Goal: Transaction & Acquisition: Register for event/course

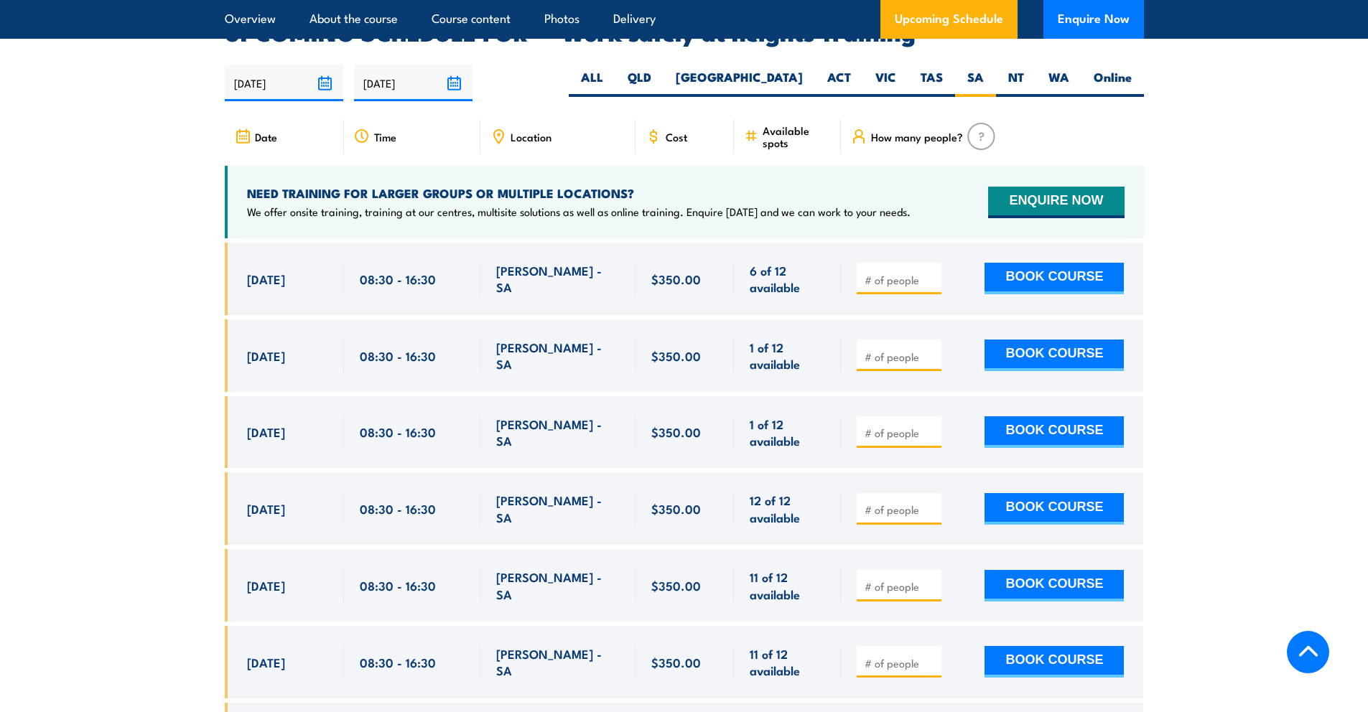
click at [908, 273] on input "number" at bounding box center [901, 280] width 72 height 14
type input "1"
click at [1065, 263] on button "BOOK COURSE" at bounding box center [1054, 279] width 139 height 32
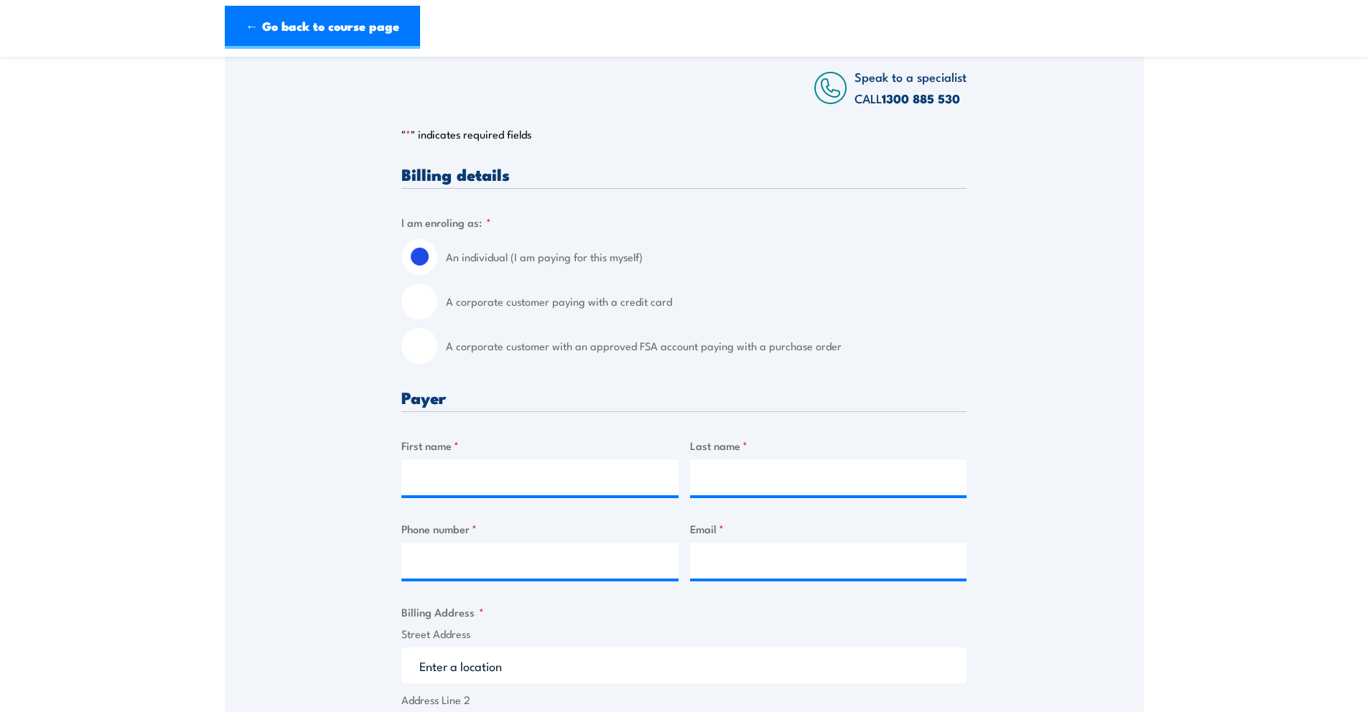
scroll to position [325, 0]
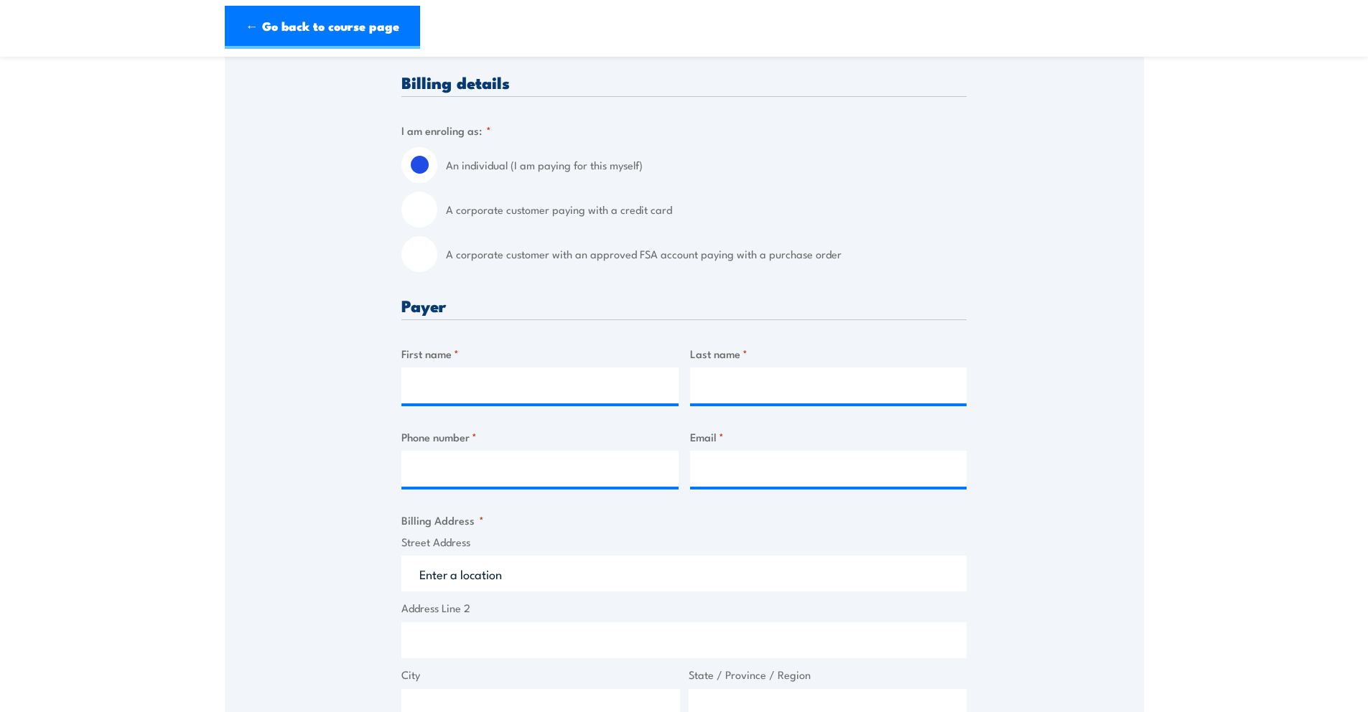
click at [417, 213] on input "A corporate customer paying with a credit card" at bounding box center [419, 210] width 36 height 36
radio input "true"
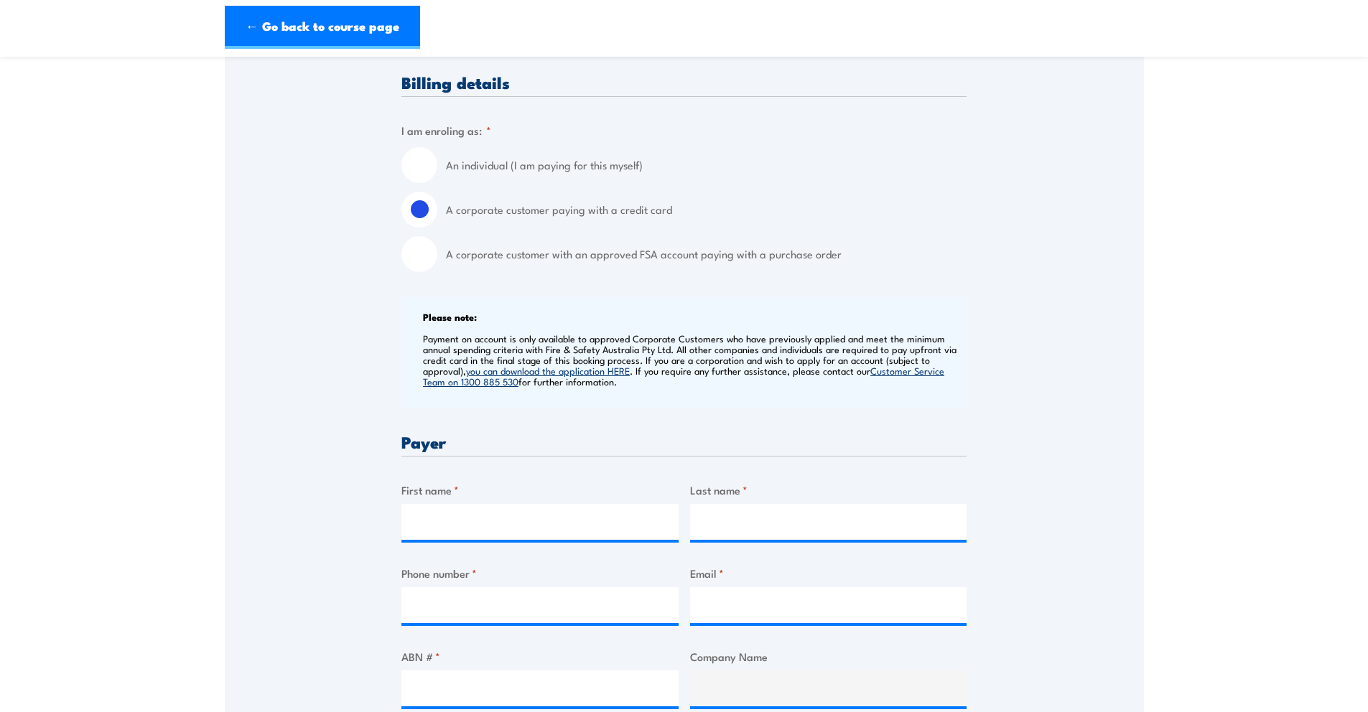
click at [414, 160] on input "An individual (I am paying for this myself)" at bounding box center [419, 165] width 36 height 36
radio input "true"
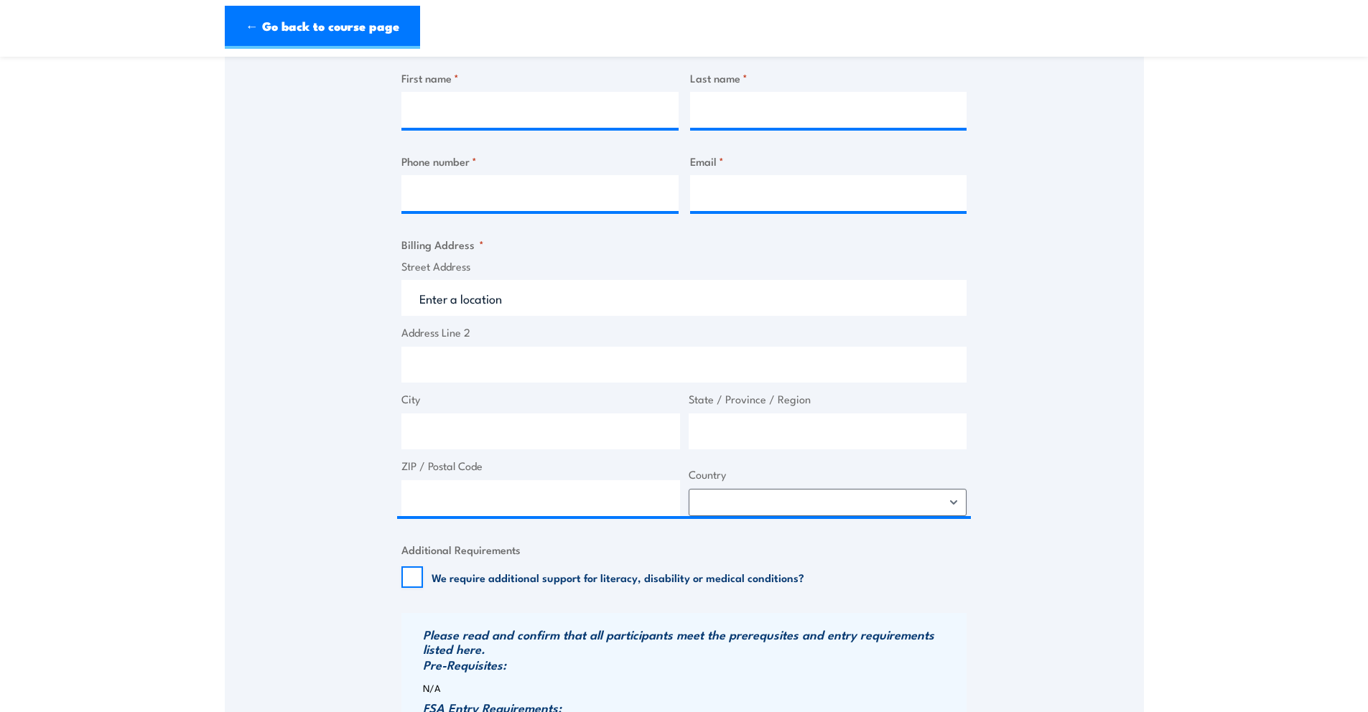
scroll to position [302, 0]
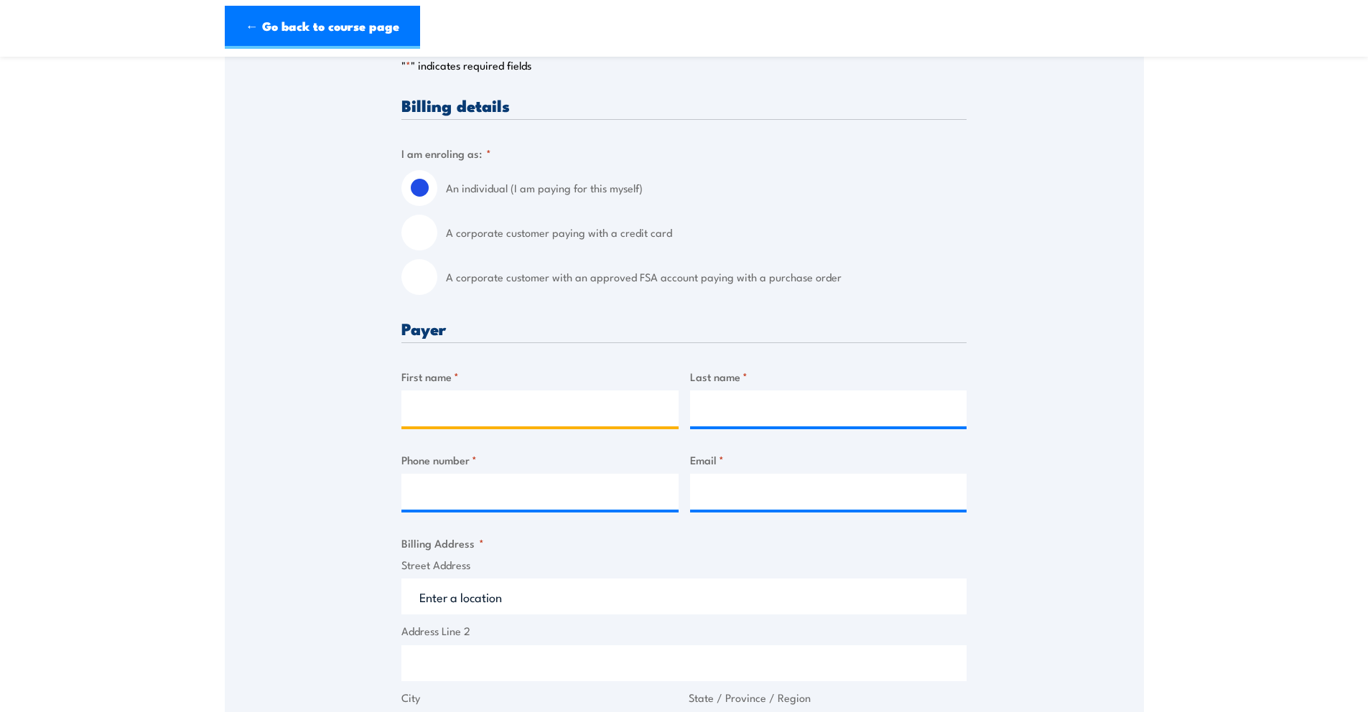
click at [457, 407] on input "First name *" at bounding box center [539, 409] width 277 height 36
type input "Sally"
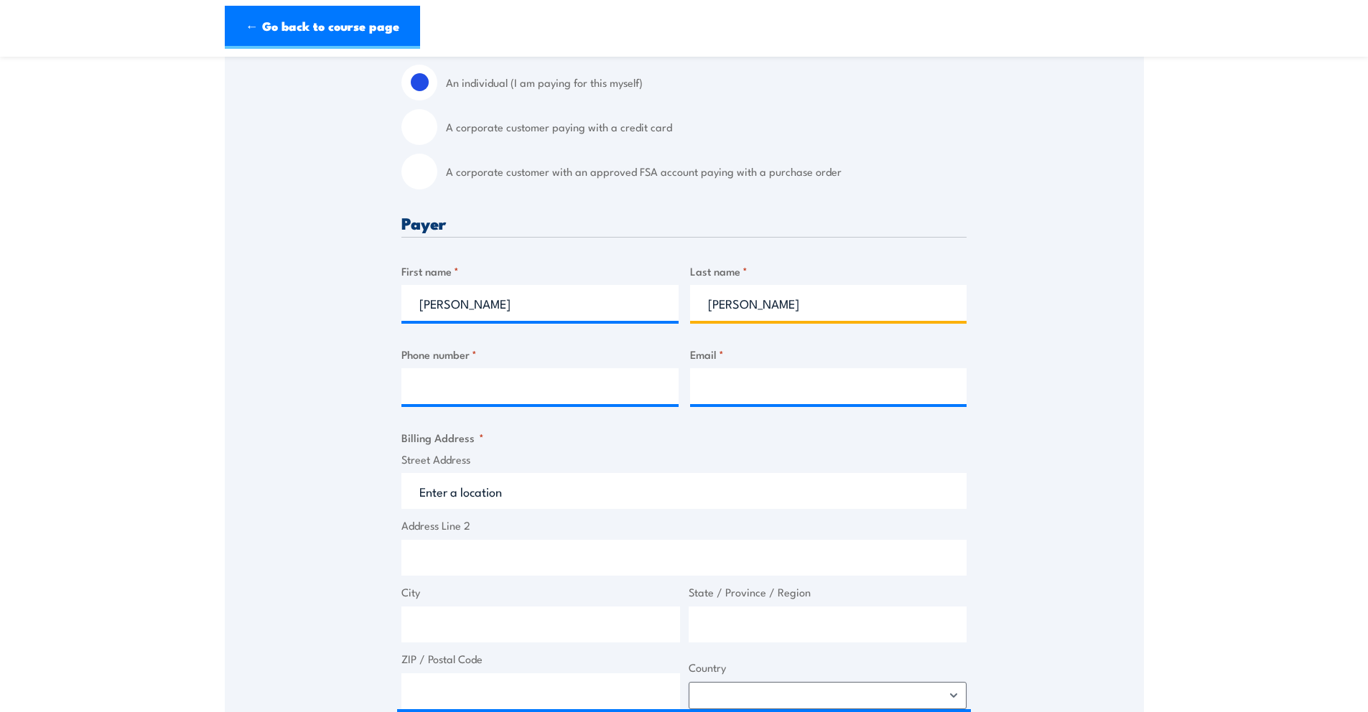
scroll to position [419, 0]
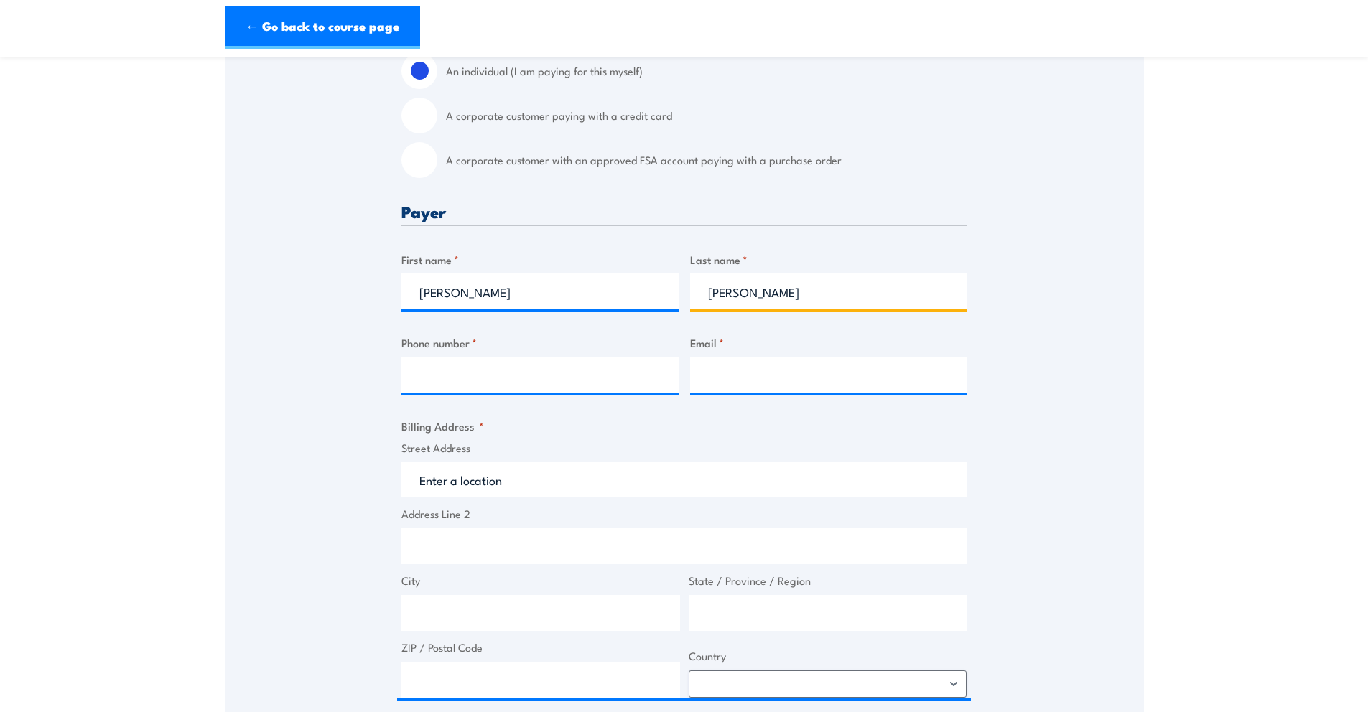
type input "Hansen"
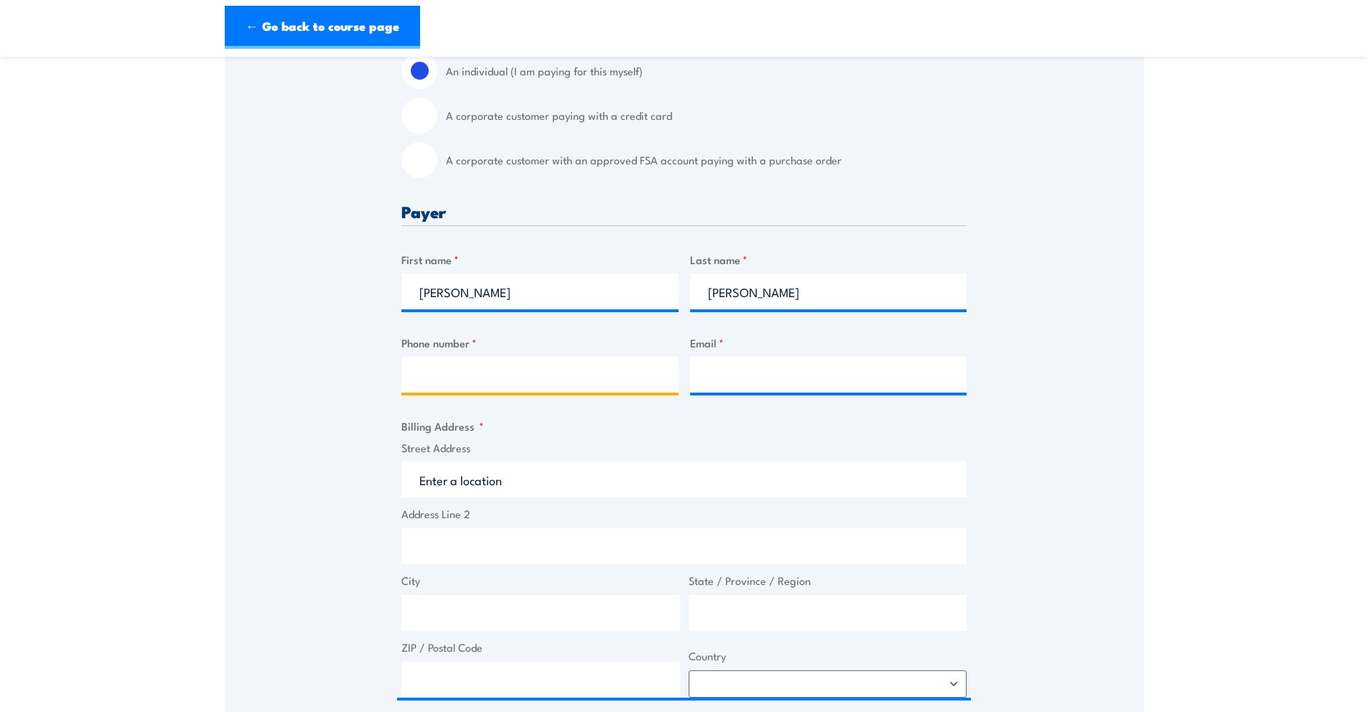
click at [524, 373] on input "Phone number *" at bounding box center [539, 375] width 277 height 36
type input "0448519410"
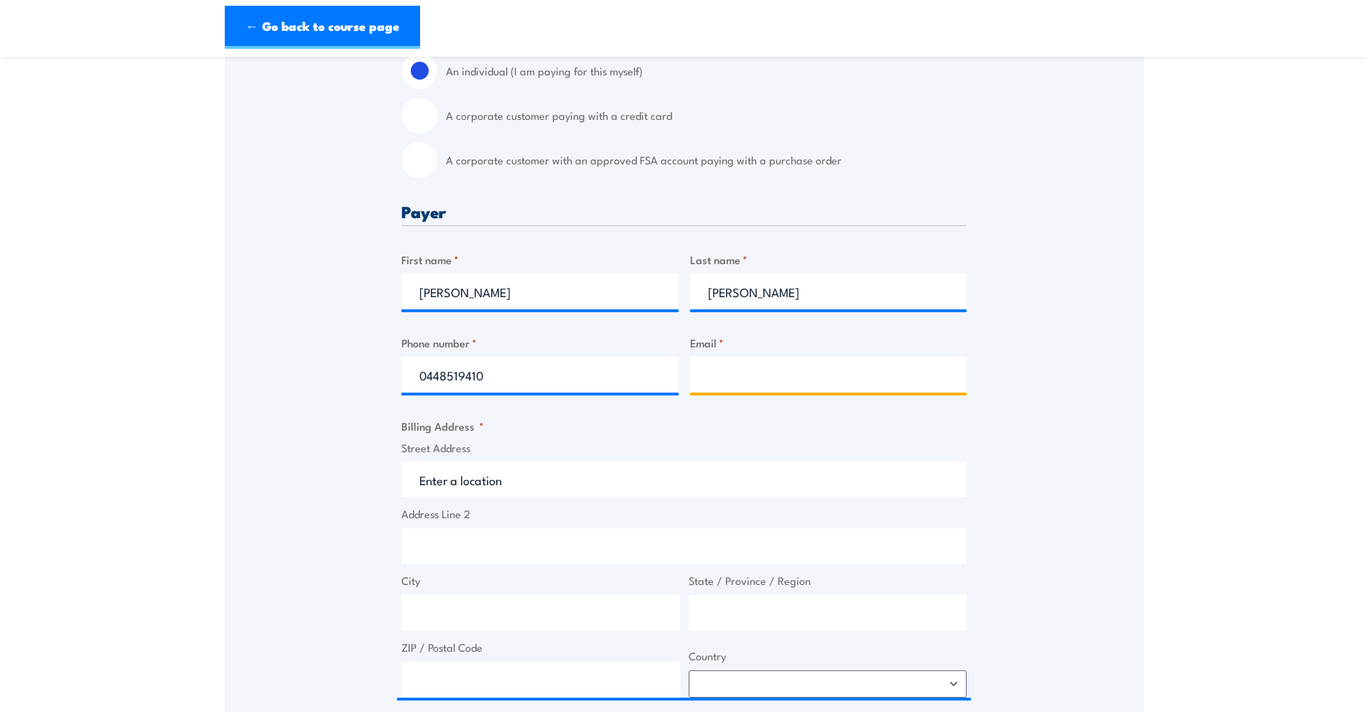
click at [760, 378] on input "Email *" at bounding box center [828, 375] width 277 height 36
type input "hello@shelec.com.au"
click at [709, 442] on label "Street Address" at bounding box center [683, 448] width 565 height 17
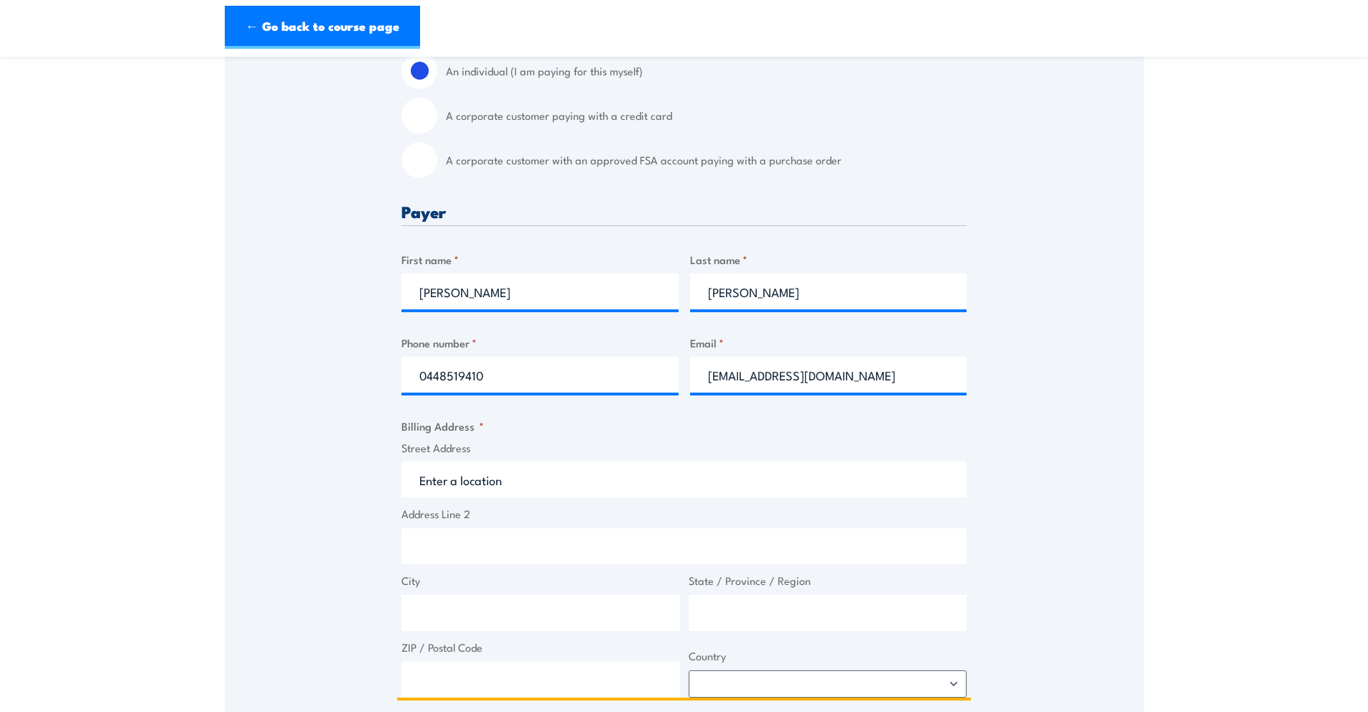
click at [709, 462] on input "Street Address" at bounding box center [683, 480] width 565 height 36
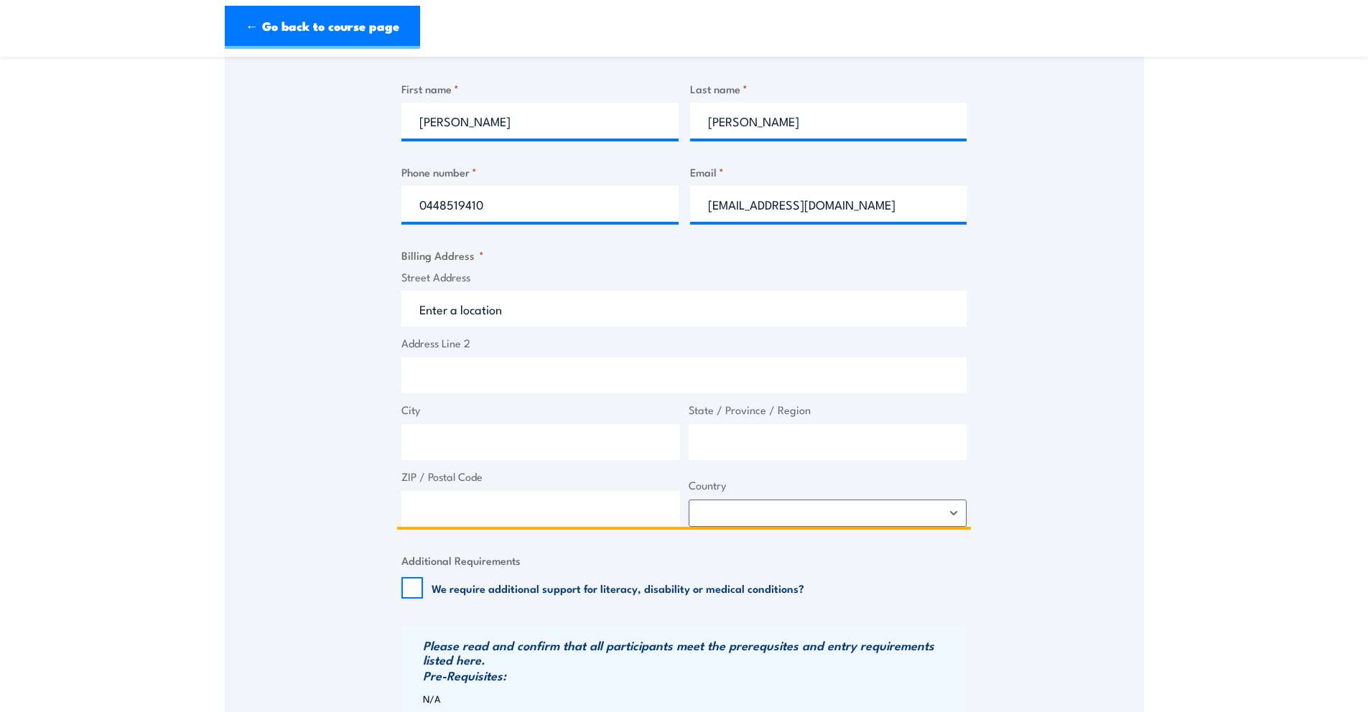
scroll to position [640, 0]
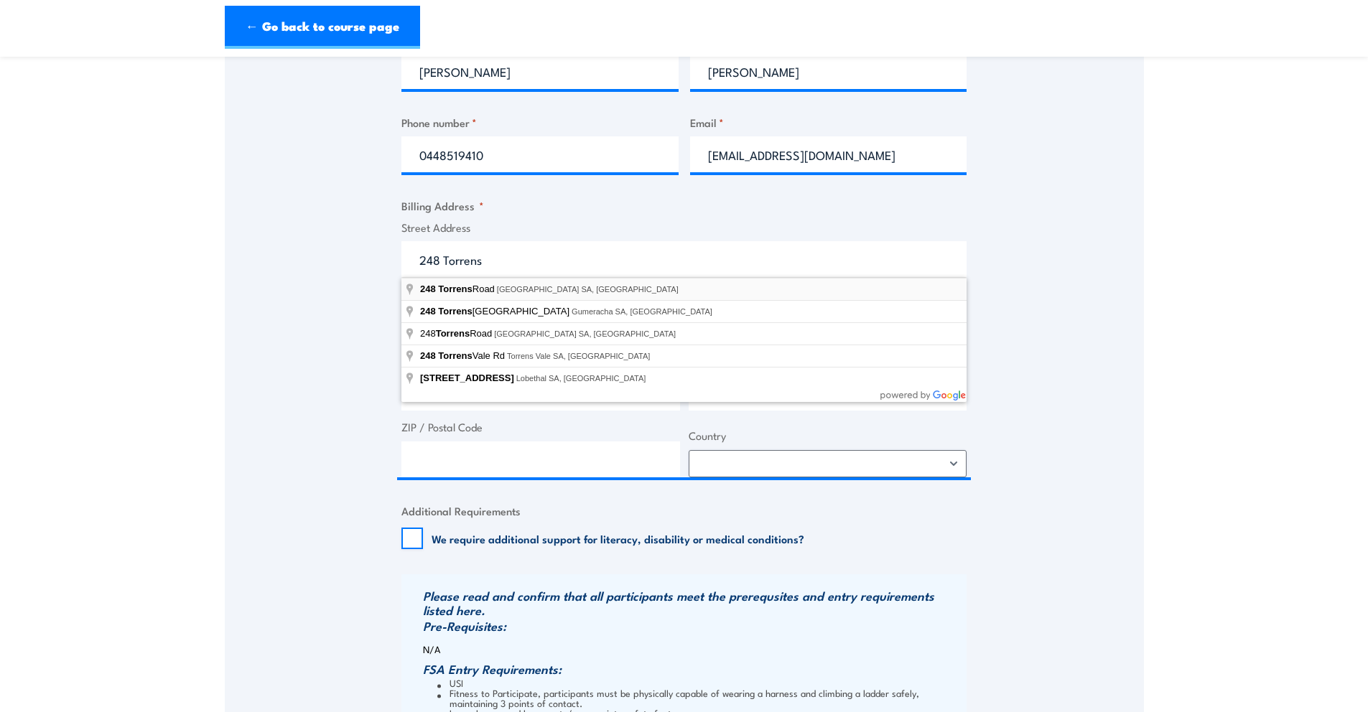
type input "248 Torrens Road, Croydon Park SA, Australia"
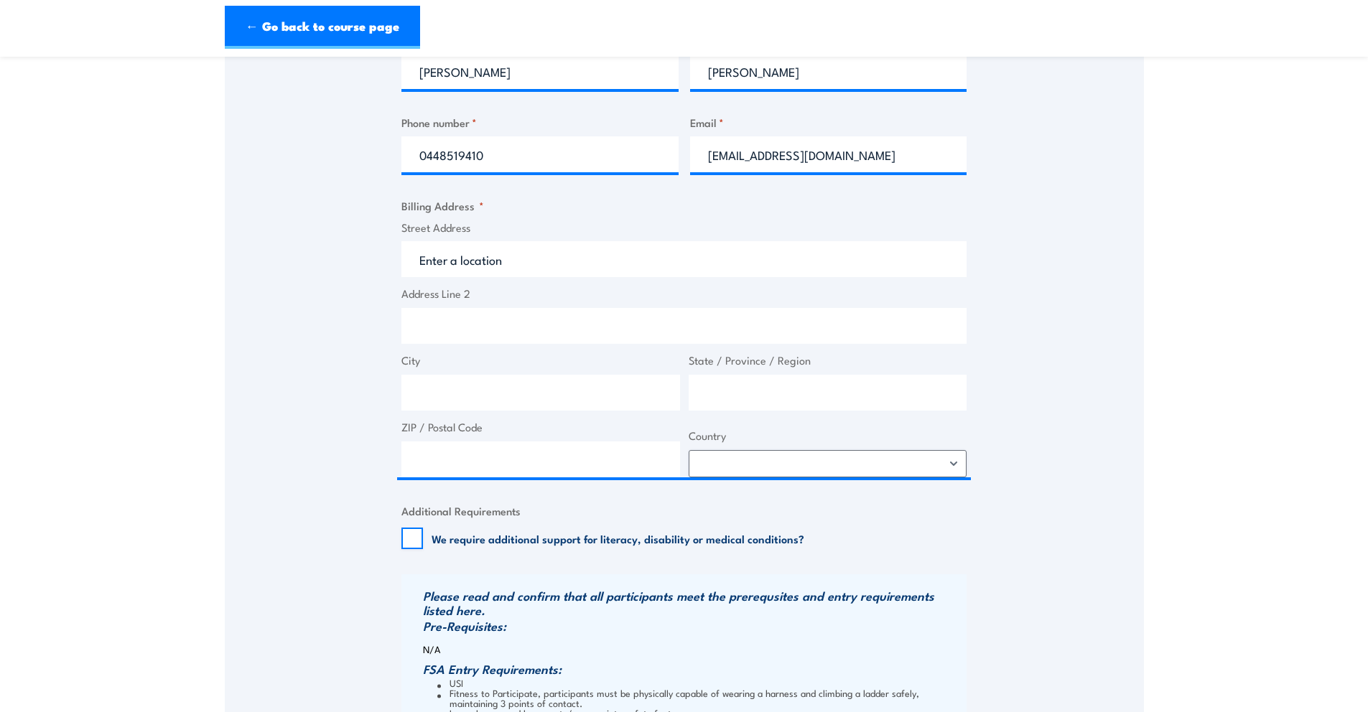
type input "248 Torrens Rd"
type input "Croydon Park"
type input "South Australia"
type input "5008"
select select "Australia"
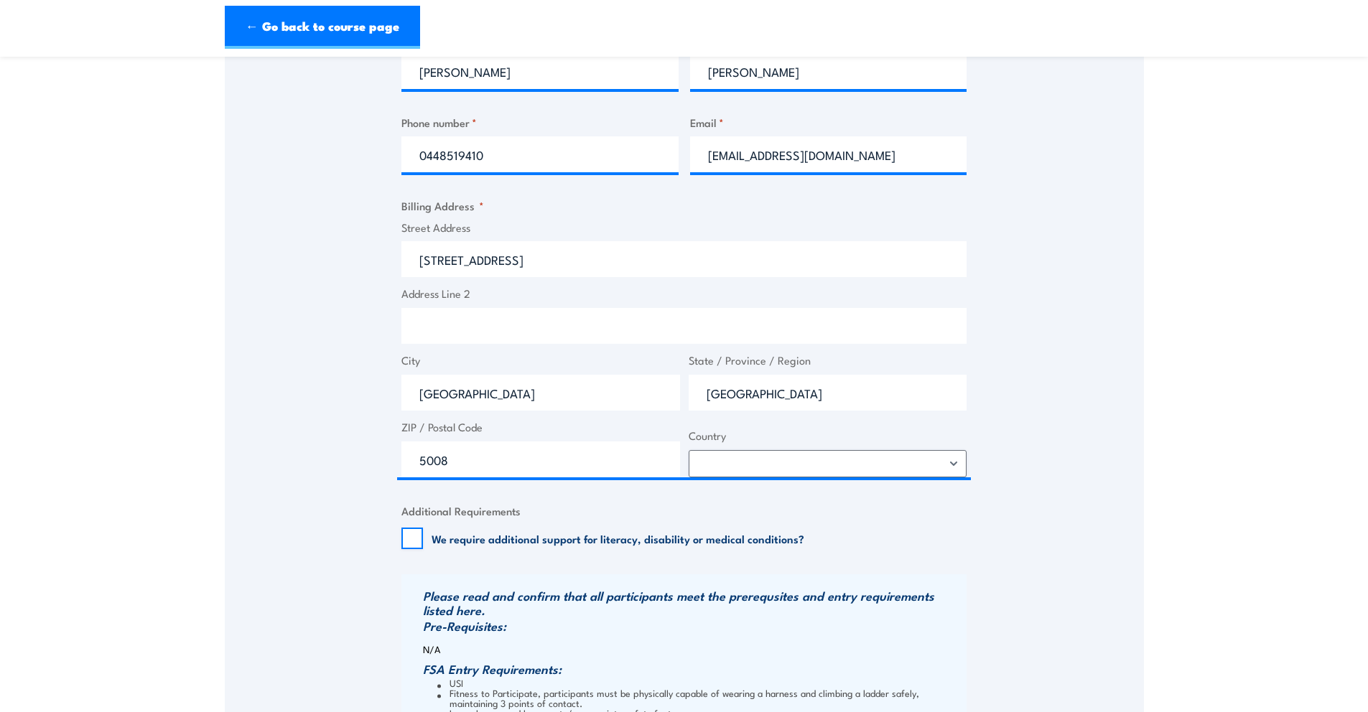
click at [287, 336] on div "Speak to a specialist CALL 1300 885 530 CALL 1300 885 530 " * " indicates requi…" at bounding box center [684, 263] width 919 height 1308
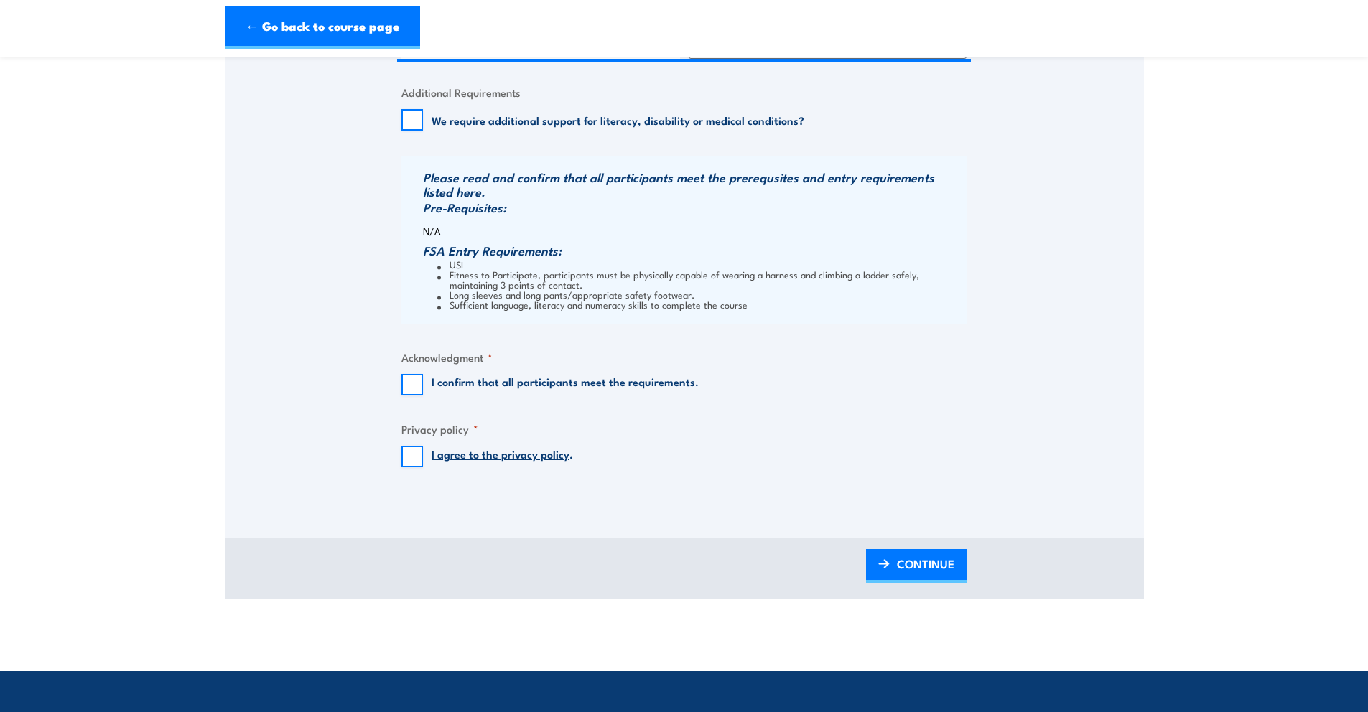
scroll to position [1074, 0]
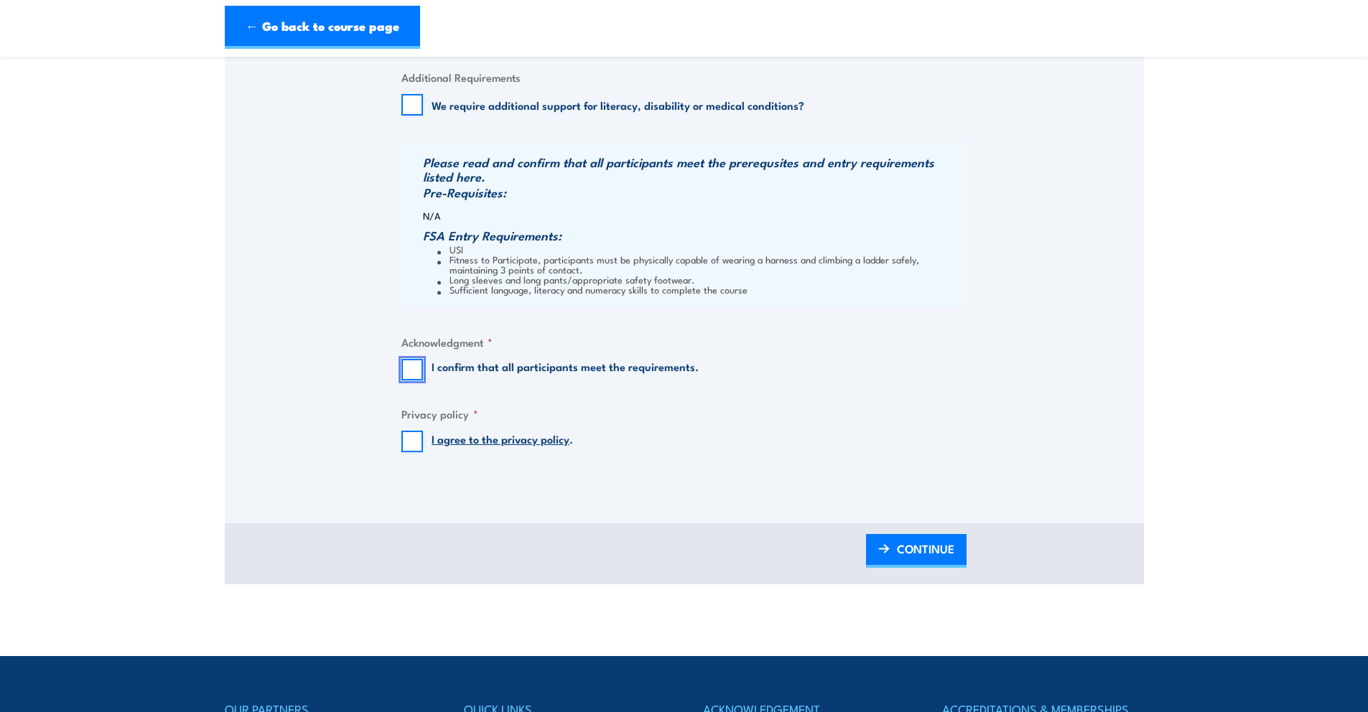
click at [414, 364] on input "I confirm that all participants meet the requirements." at bounding box center [412, 370] width 22 height 22
checkbox input "true"
click at [416, 442] on input "I agree to the privacy policy ." at bounding box center [412, 442] width 22 height 22
checkbox input "true"
click at [938, 550] on span "CONTINUE" at bounding box center [925, 549] width 57 height 38
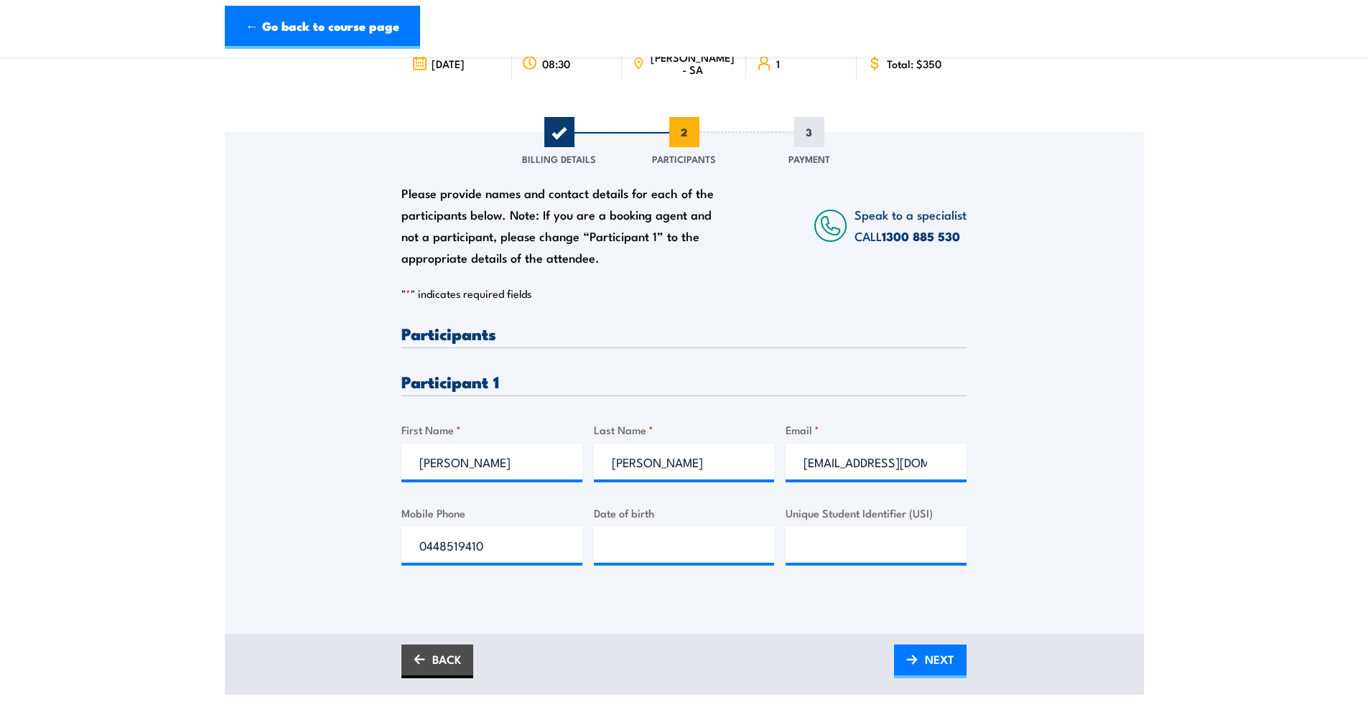
scroll to position [149, 0]
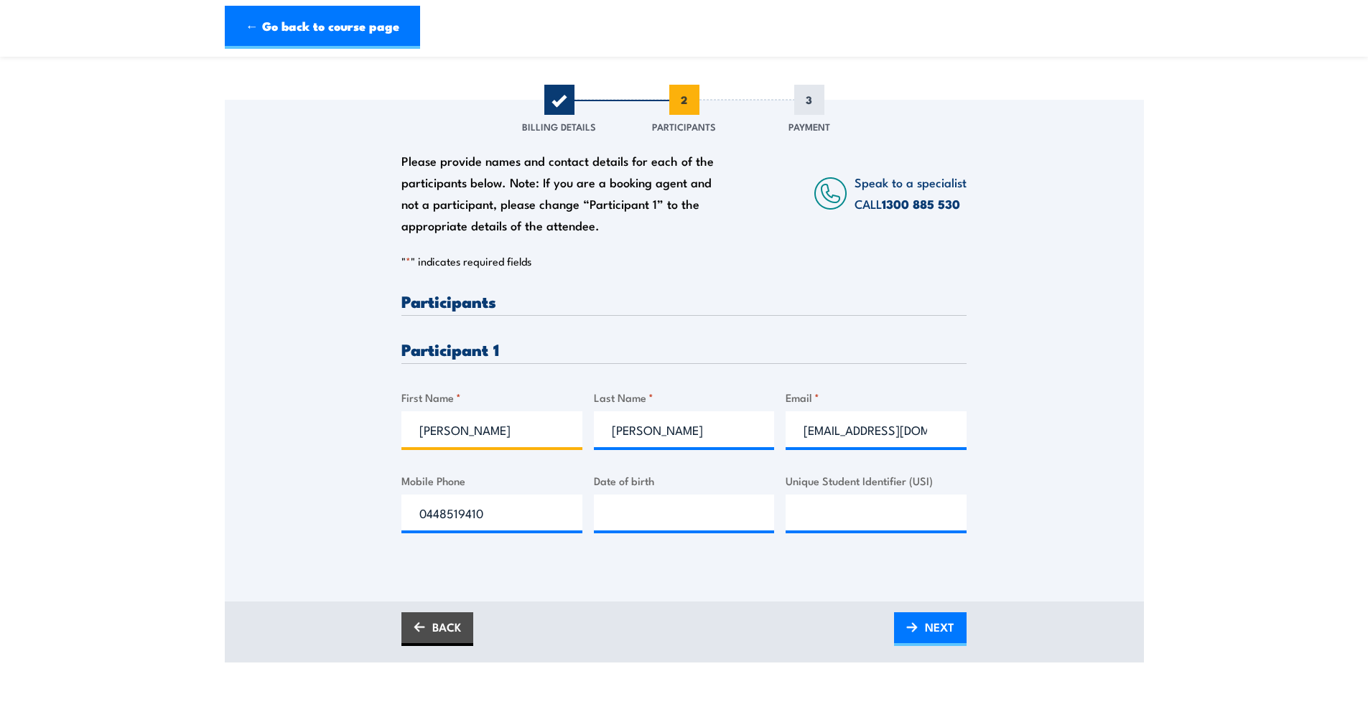
click at [471, 429] on input "Sally" at bounding box center [491, 429] width 181 height 36
type input "Erin"
type input "Maher"
click at [900, 435] on input "hello@shelec.com.au" at bounding box center [876, 429] width 181 height 36
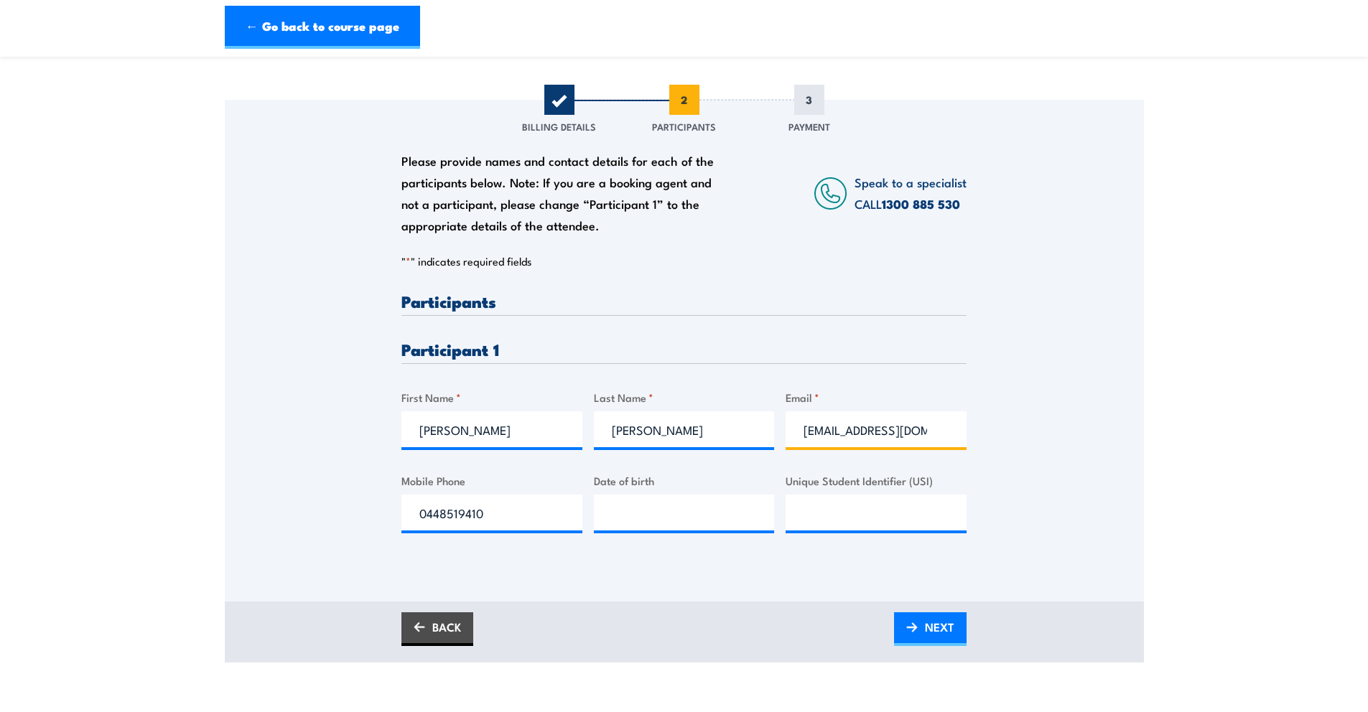
click at [900, 435] on input "hello@shelec.com.au" at bounding box center [876, 429] width 181 height 36
click at [832, 432] on input "hello@shelec.com.au" at bounding box center [876, 429] width 181 height 36
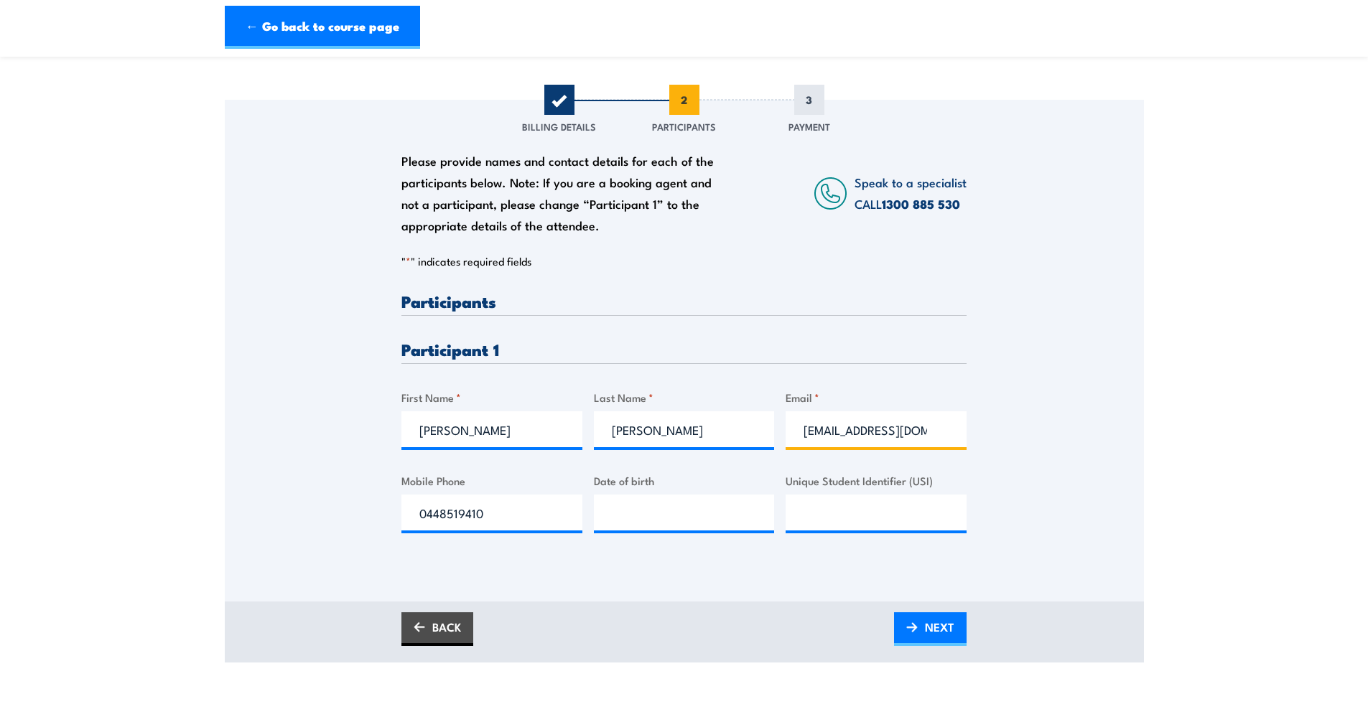
scroll to position [0, 13]
type input "erinimaher89@gmail.com"
click at [463, 511] on input "0448519410" at bounding box center [491, 513] width 181 height 36
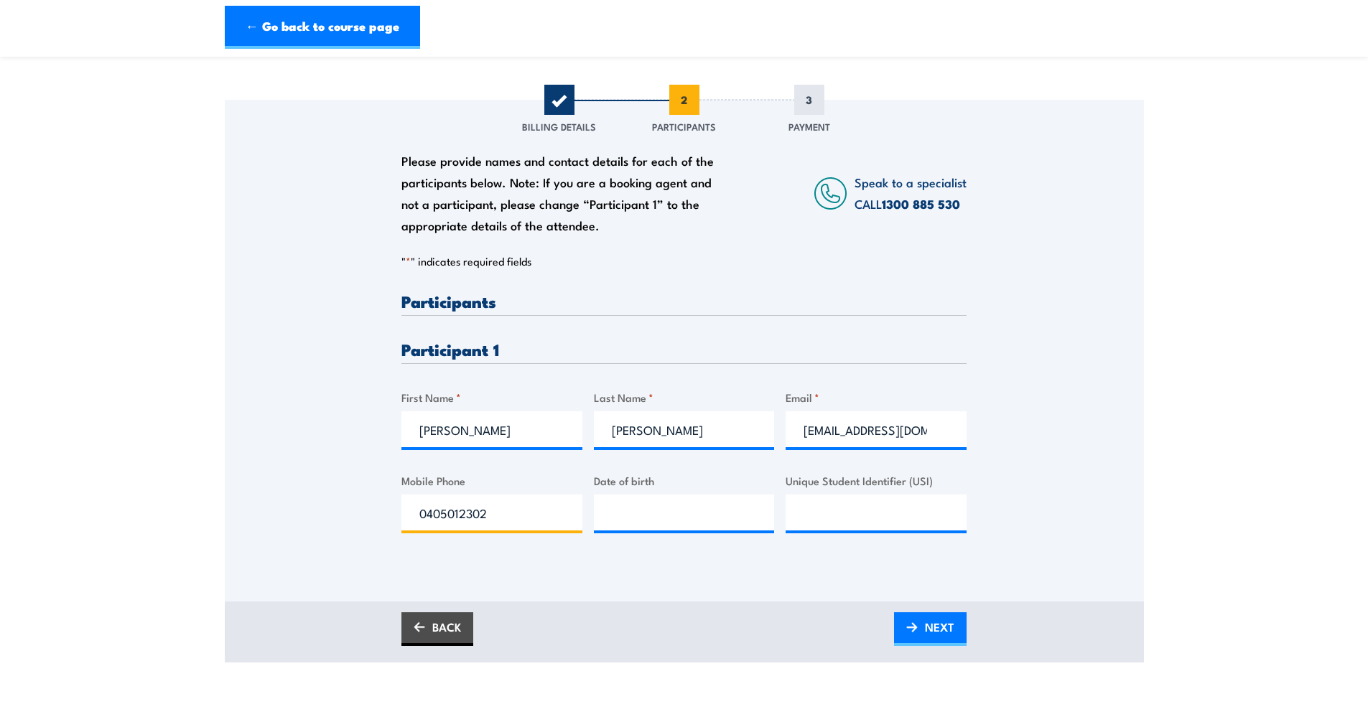
type input "0405012302"
click at [679, 516] on input "__/__/____" at bounding box center [684, 513] width 181 height 36
type input "06/11/1989"
click at [843, 507] on input "Unique Student Identifier (USI)" at bounding box center [876, 513] width 181 height 36
type input "YRZGBZL94Y"
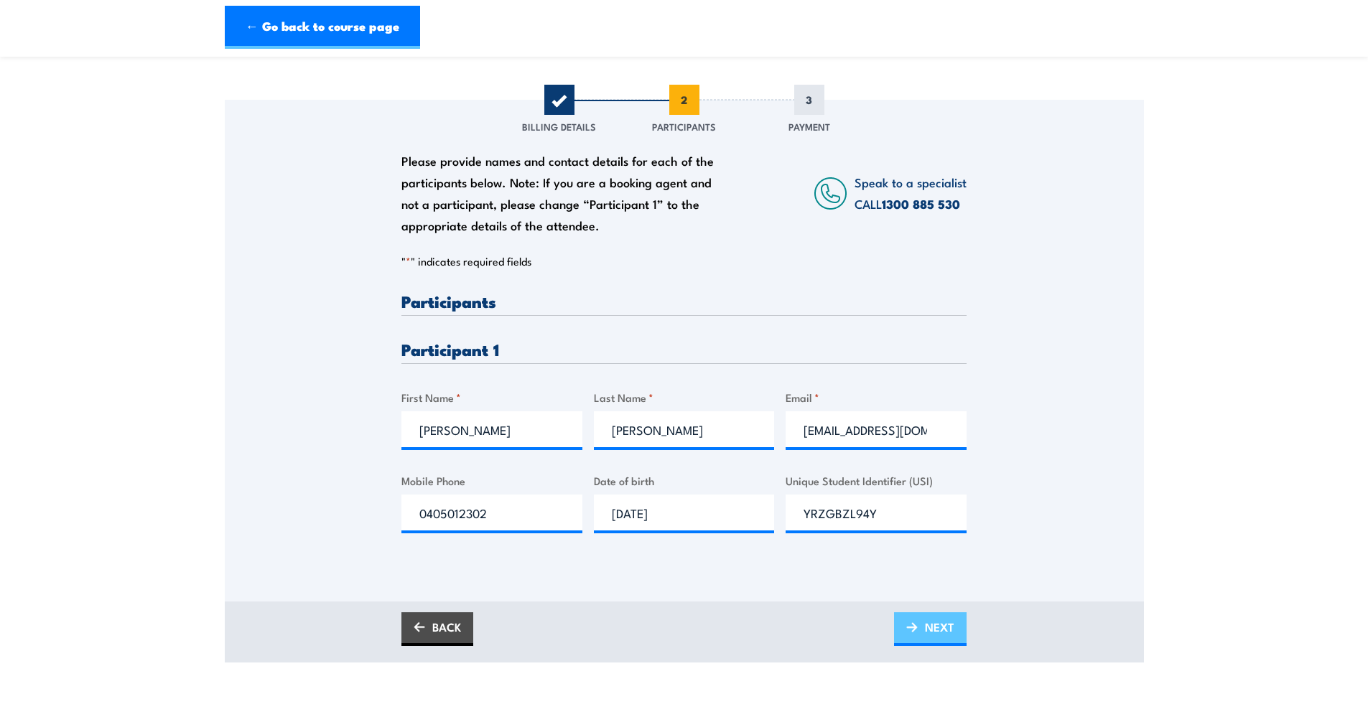
click at [929, 622] on span "NEXT" at bounding box center [939, 627] width 29 height 38
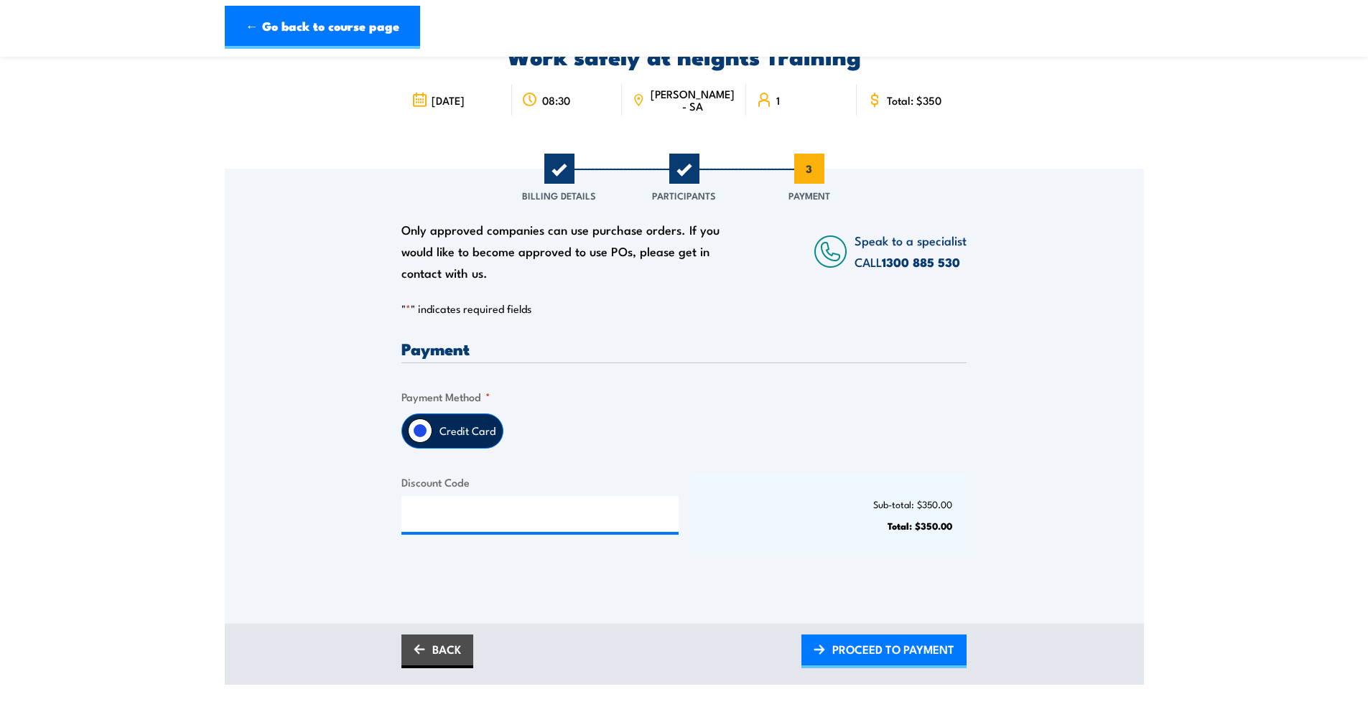
scroll to position [97, 0]
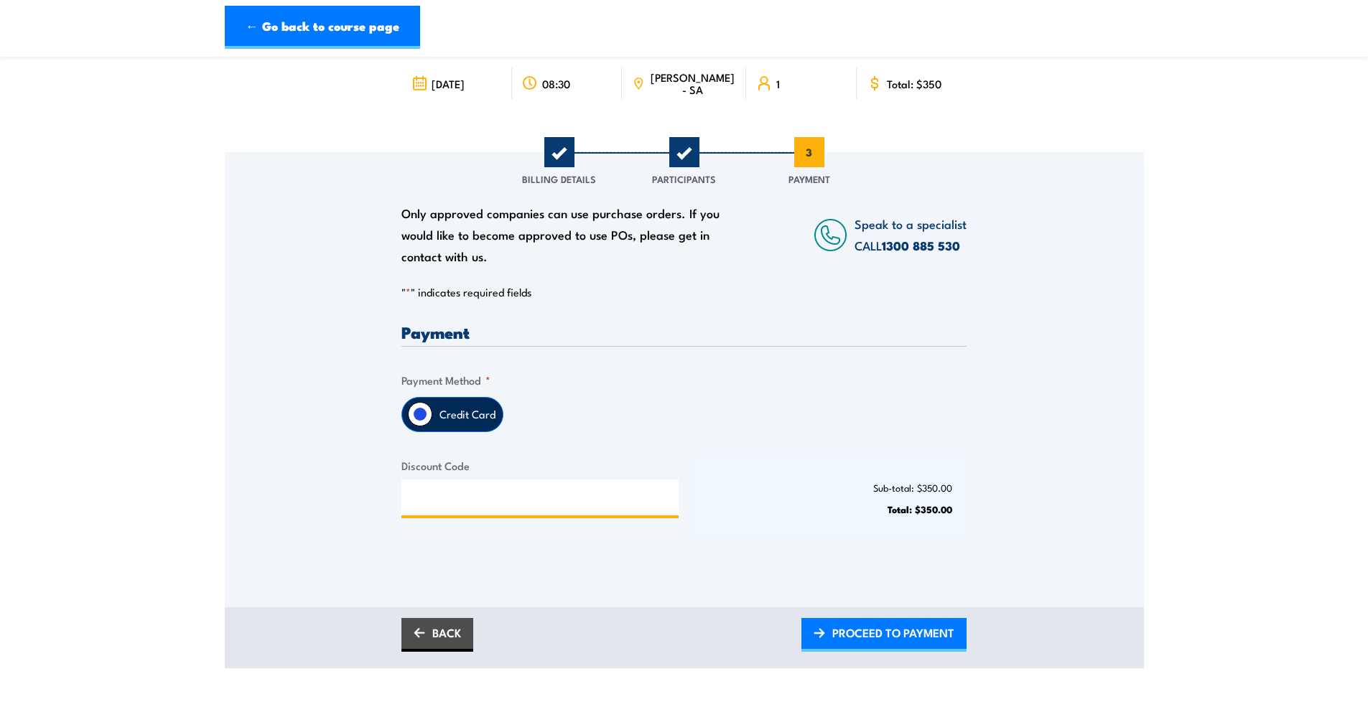
click at [467, 495] on input "Discount Code" at bounding box center [539, 498] width 277 height 36
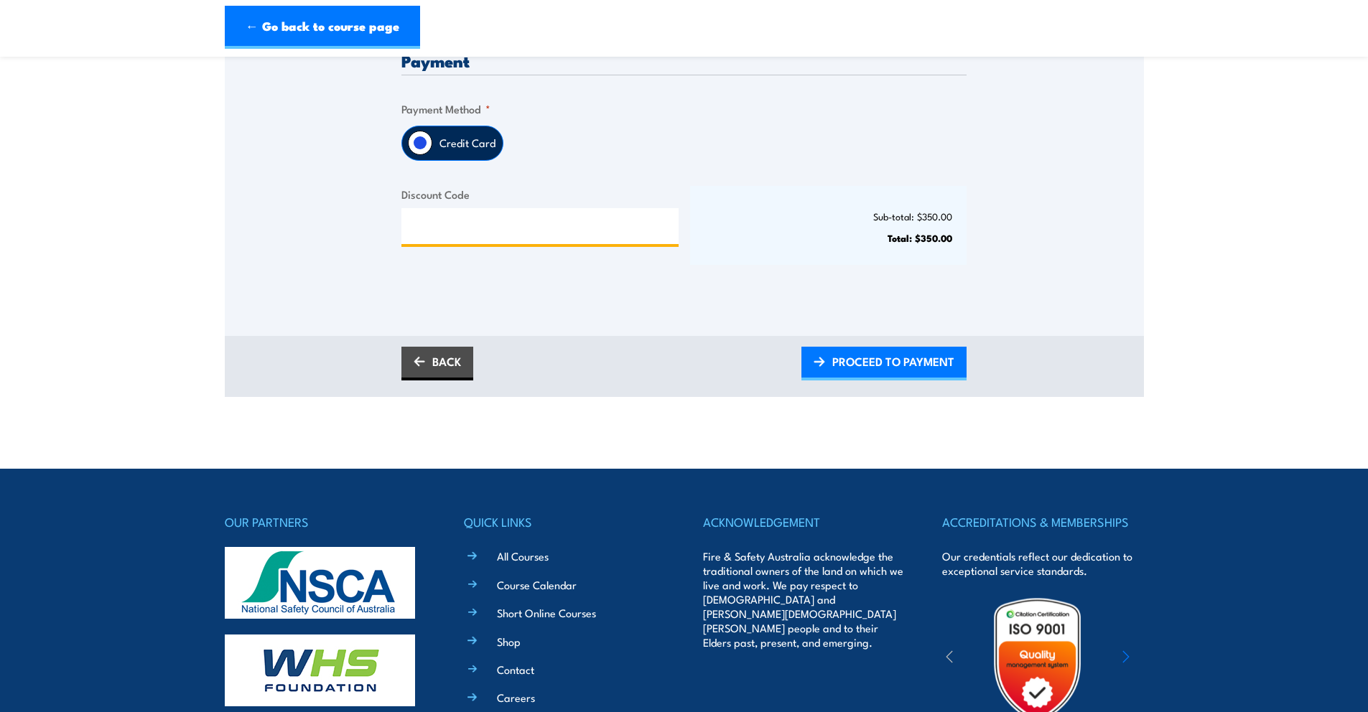
scroll to position [352, 0]
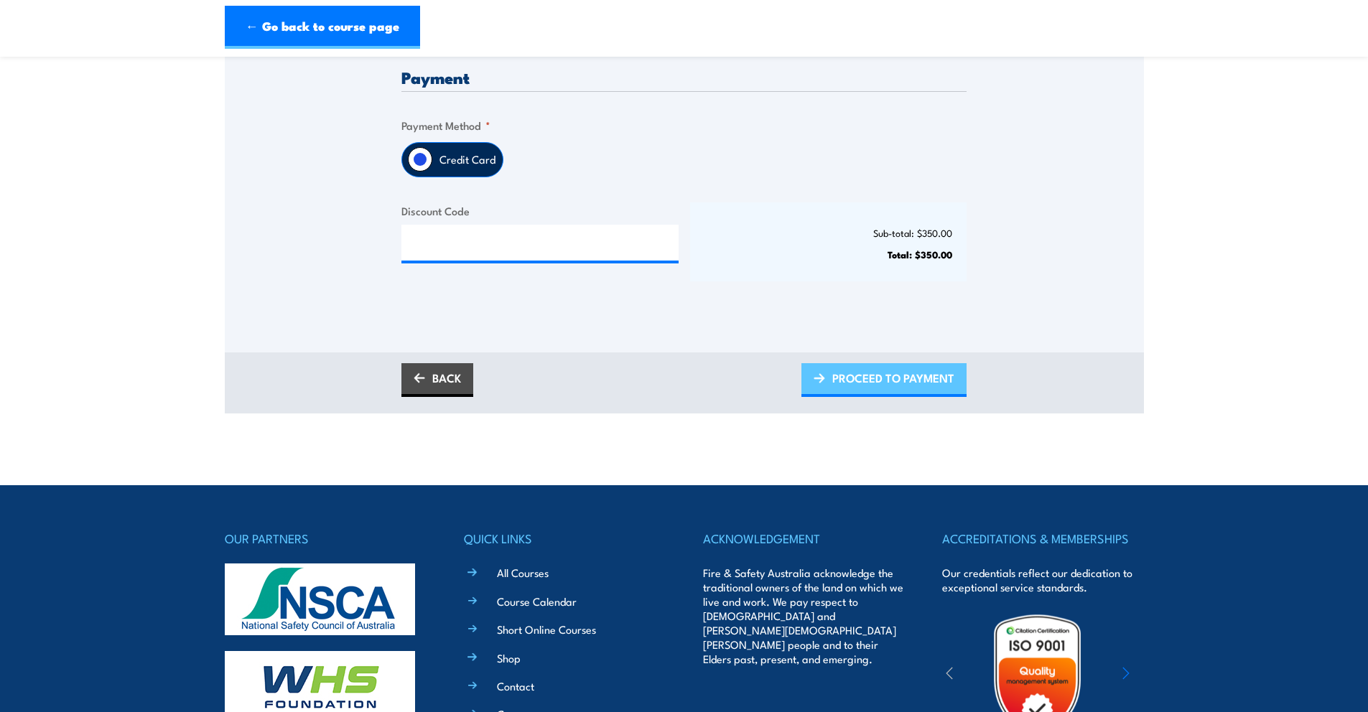
click at [882, 384] on span "PROCEED TO PAYMENT" at bounding box center [893, 378] width 122 height 38
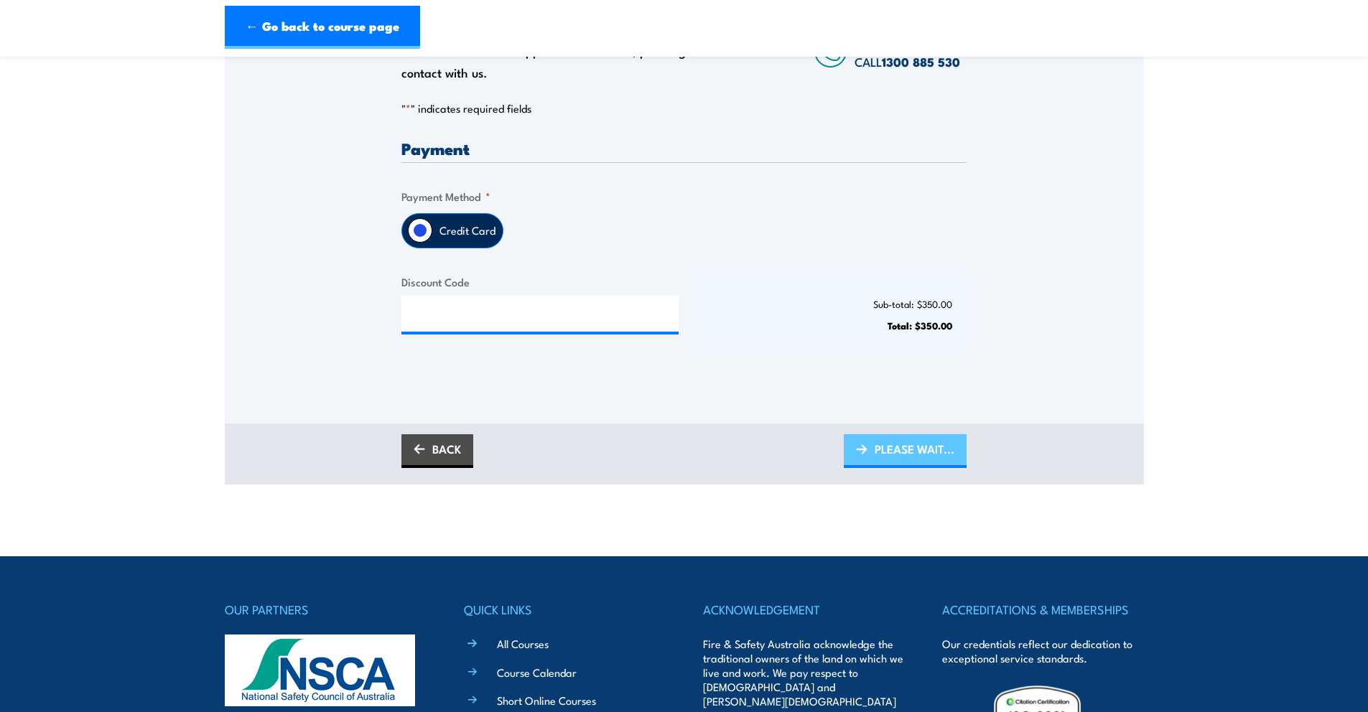
scroll to position [87, 0]
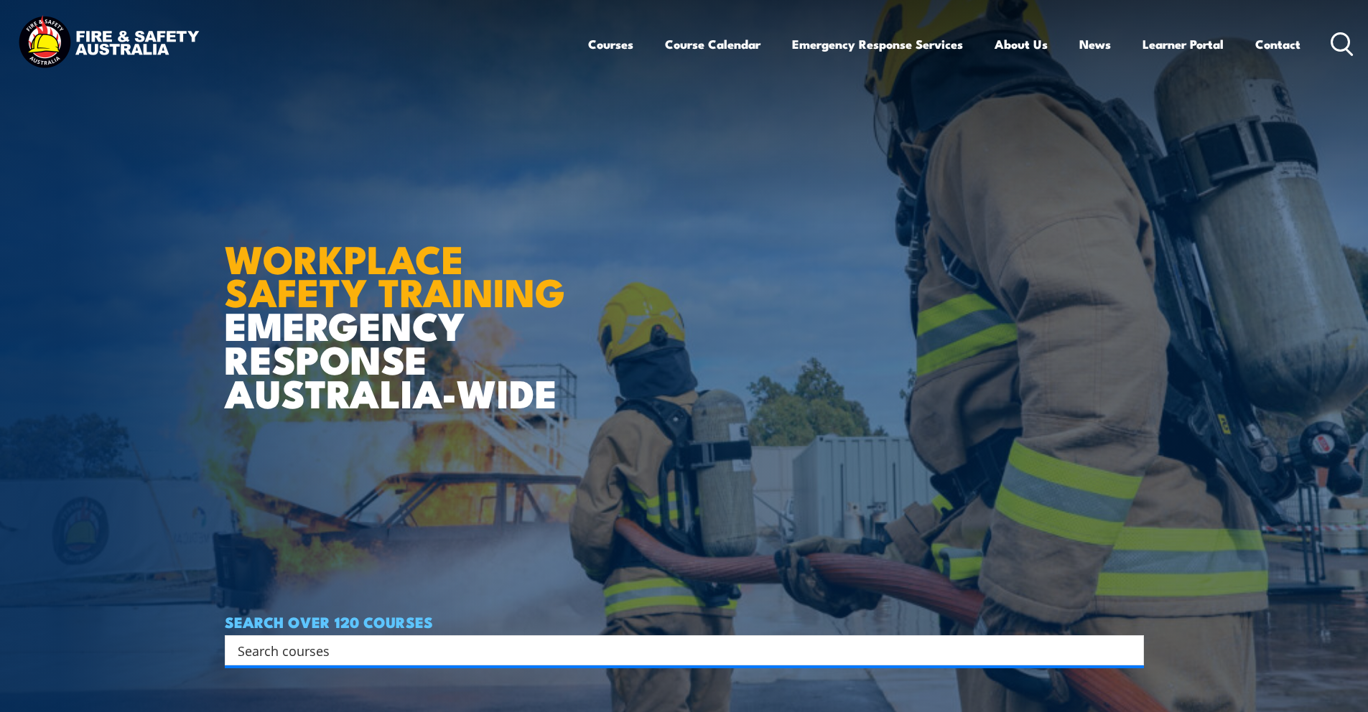
click at [453, 659] on input "Search input" at bounding box center [675, 651] width 875 height 22
type input "r"
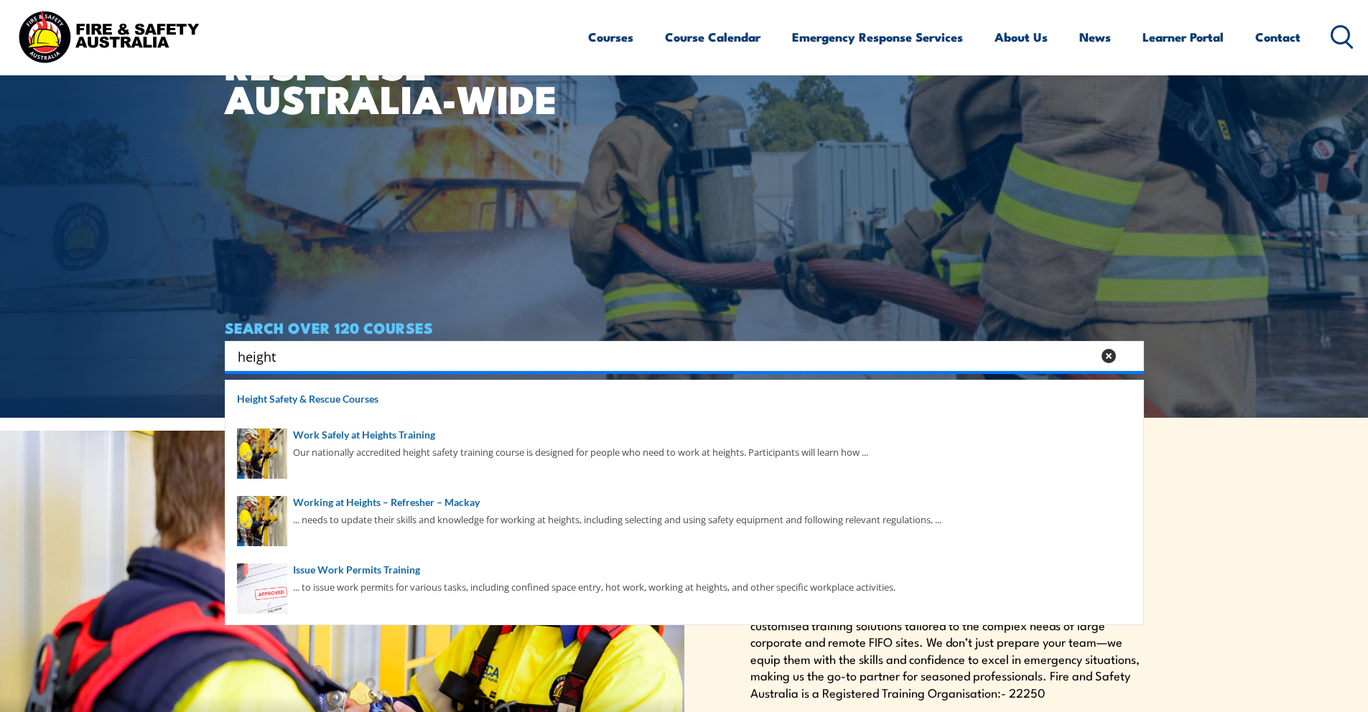
scroll to position [425, 0]
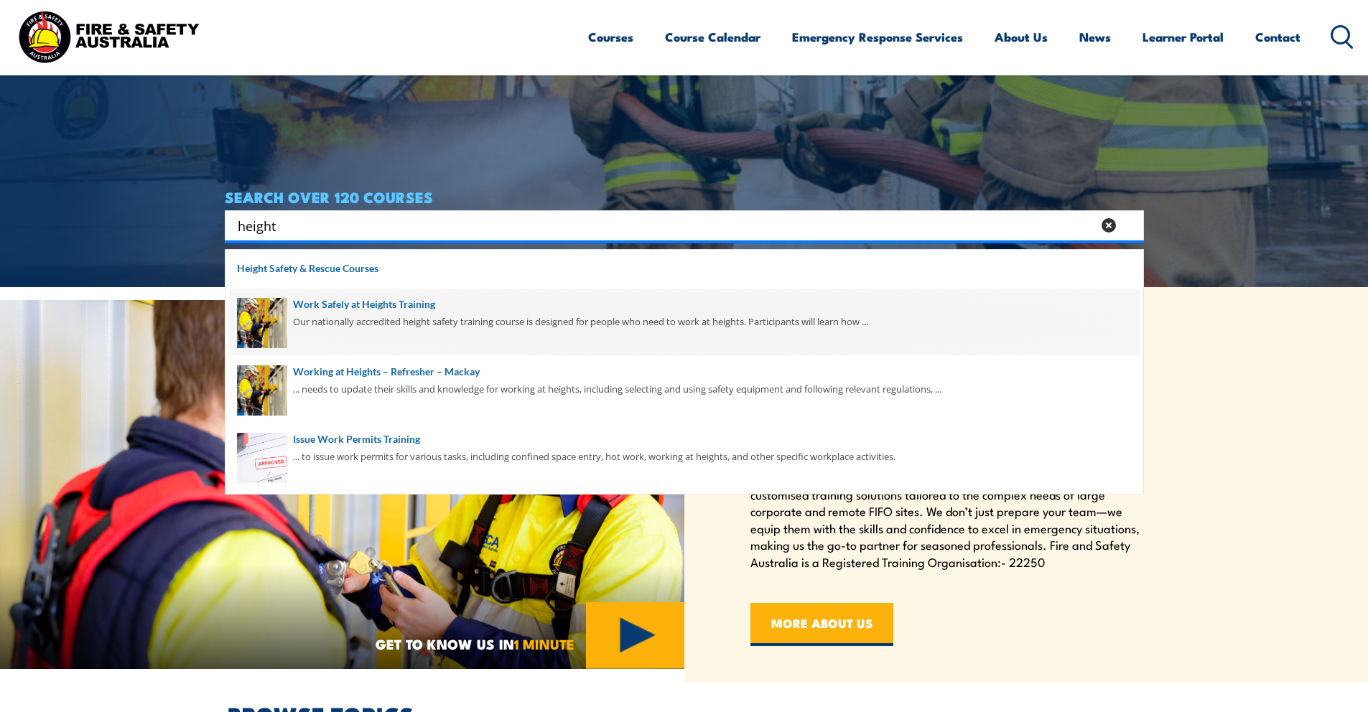
type input "height"
click at [399, 299] on span at bounding box center [684, 323] width 911 height 68
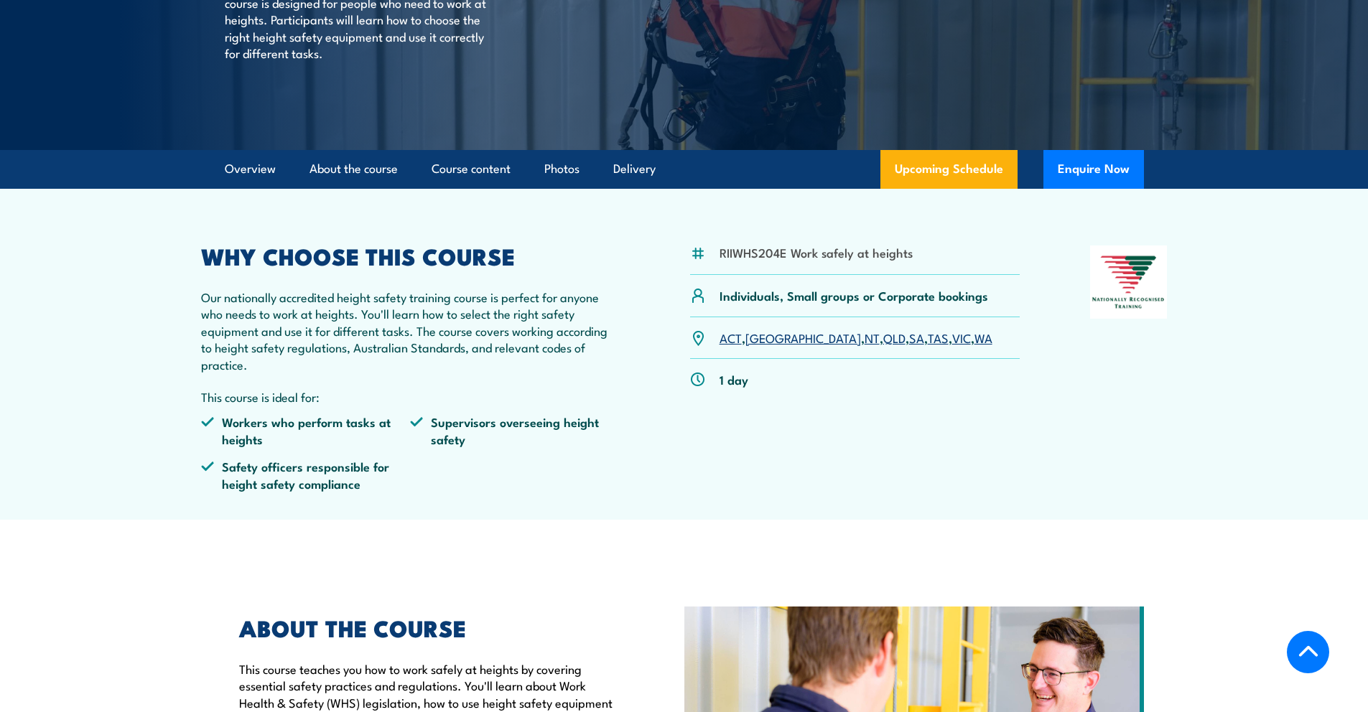
scroll to position [357, 0]
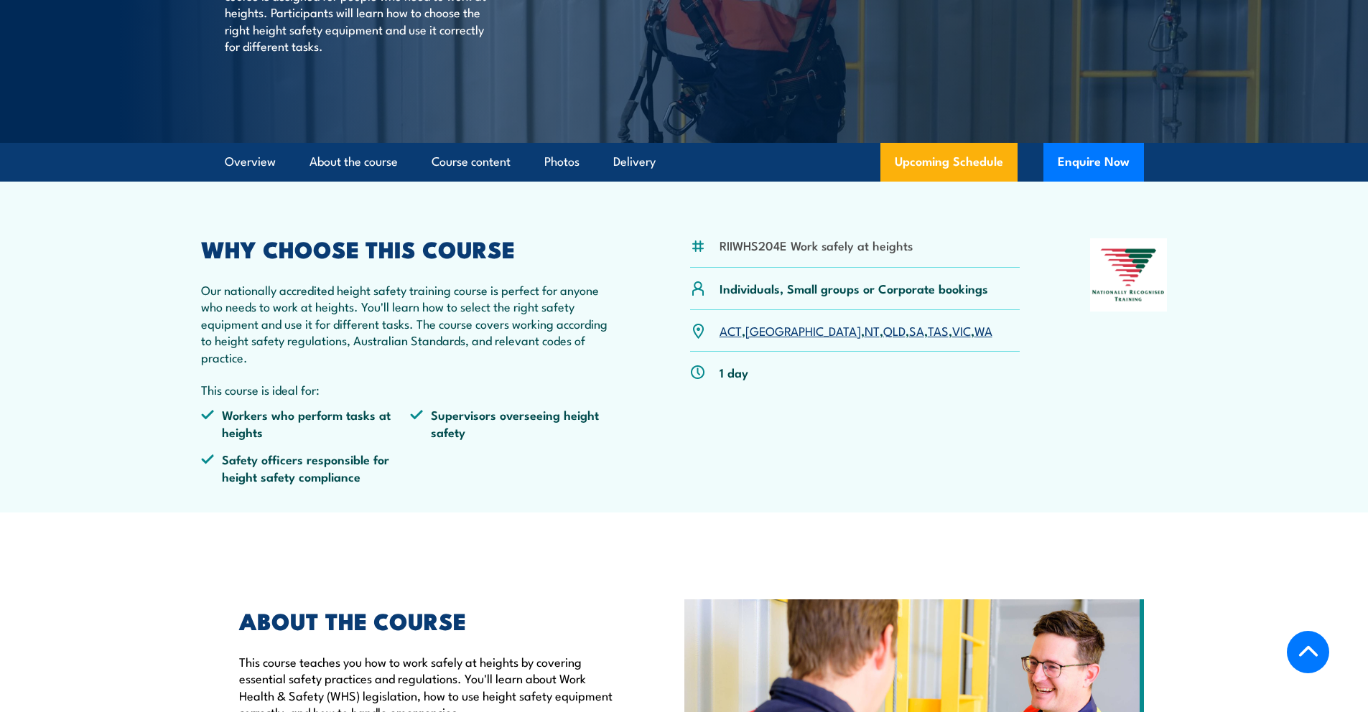
click at [909, 334] on link "SA" at bounding box center [916, 330] width 15 height 17
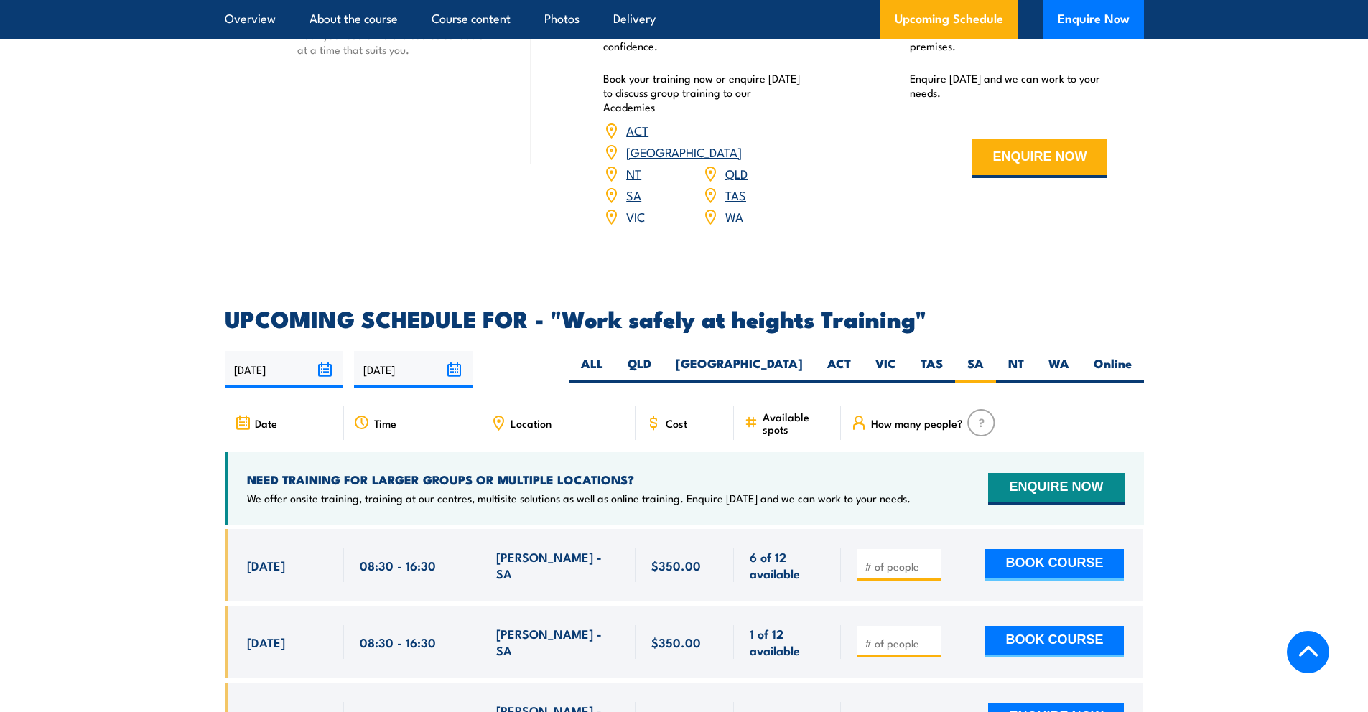
scroll to position [2228, 0]
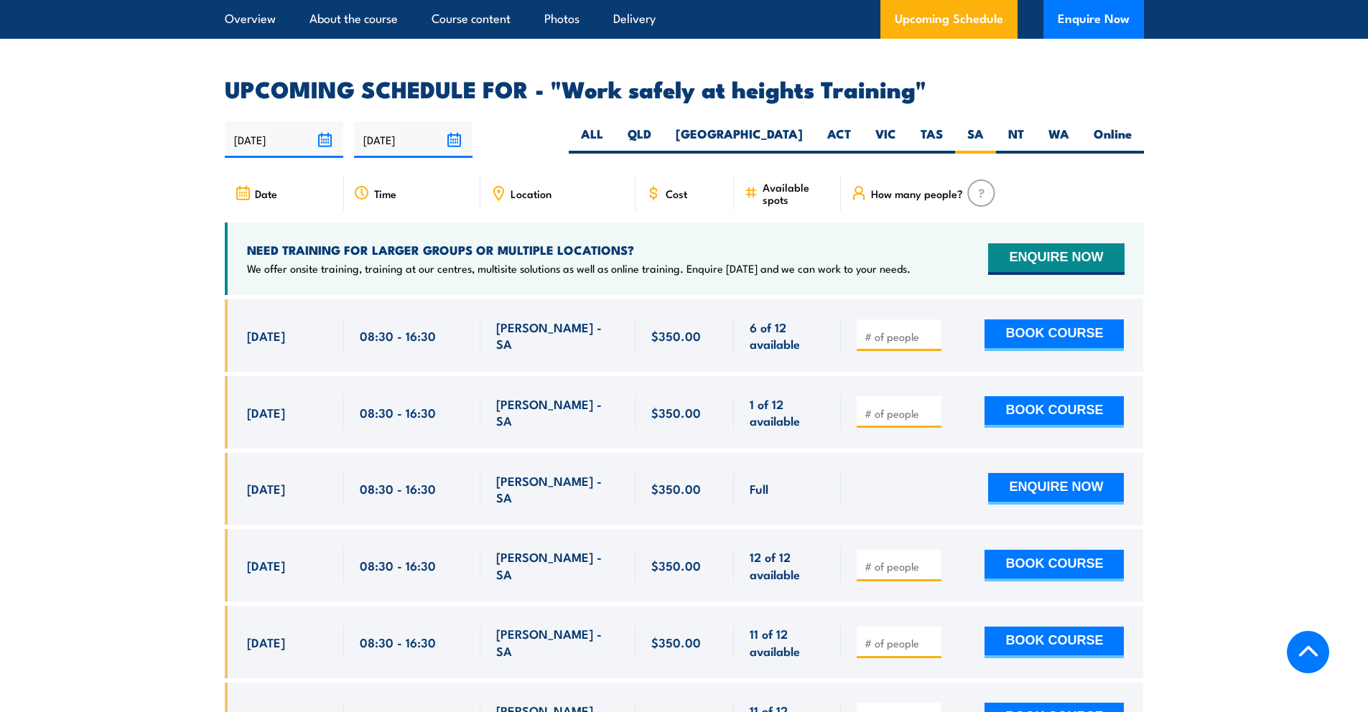
click at [663, 176] on div "Cost" at bounding box center [685, 193] width 99 height 34
click at [657, 185] on icon at bounding box center [654, 193] width 16 height 16
click at [650, 185] on icon at bounding box center [654, 193] width 16 height 16
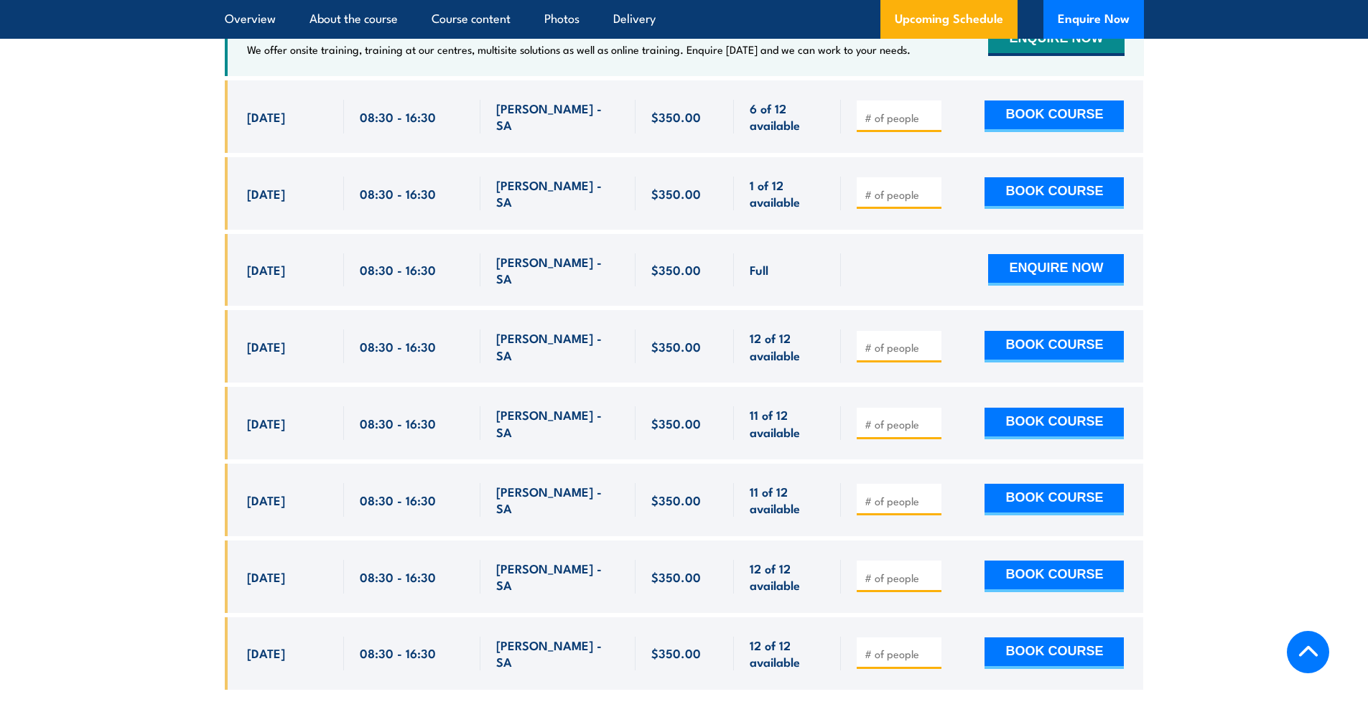
scroll to position [2382, 0]
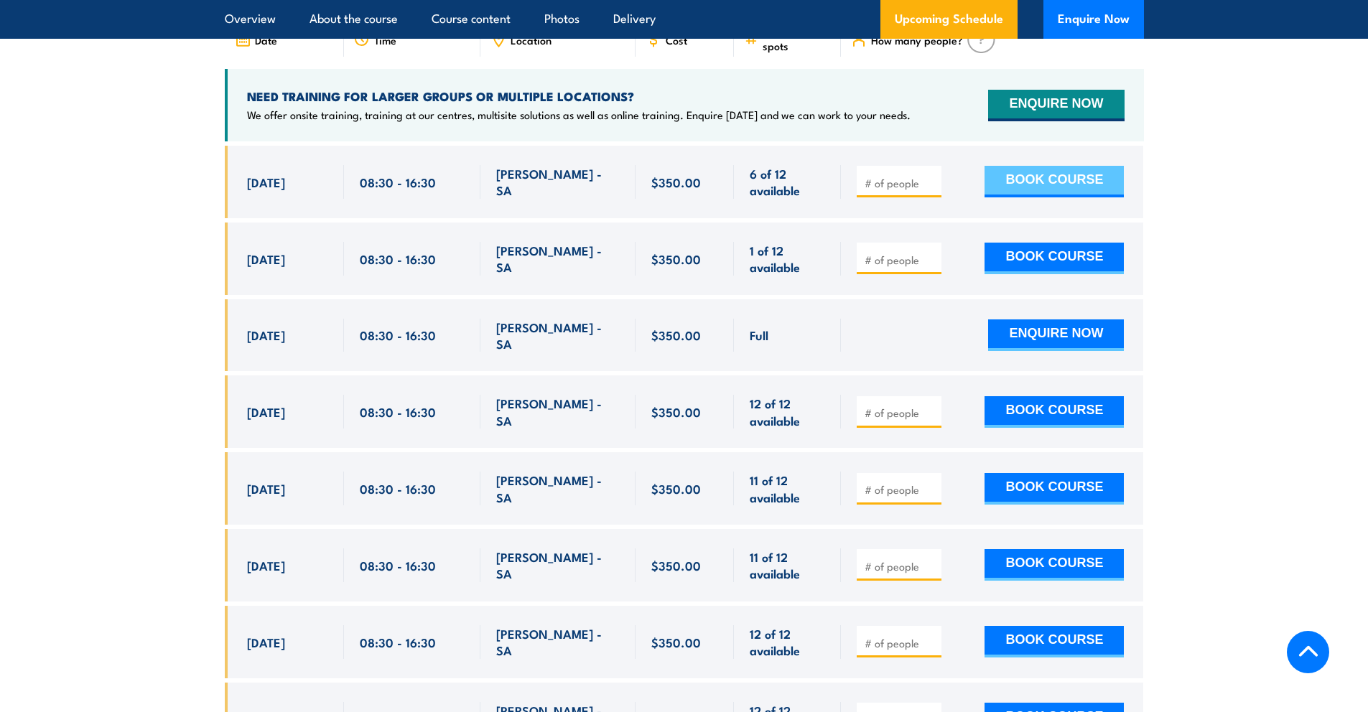
click at [1064, 167] on button "BOOK COURSE" at bounding box center [1054, 182] width 139 height 32
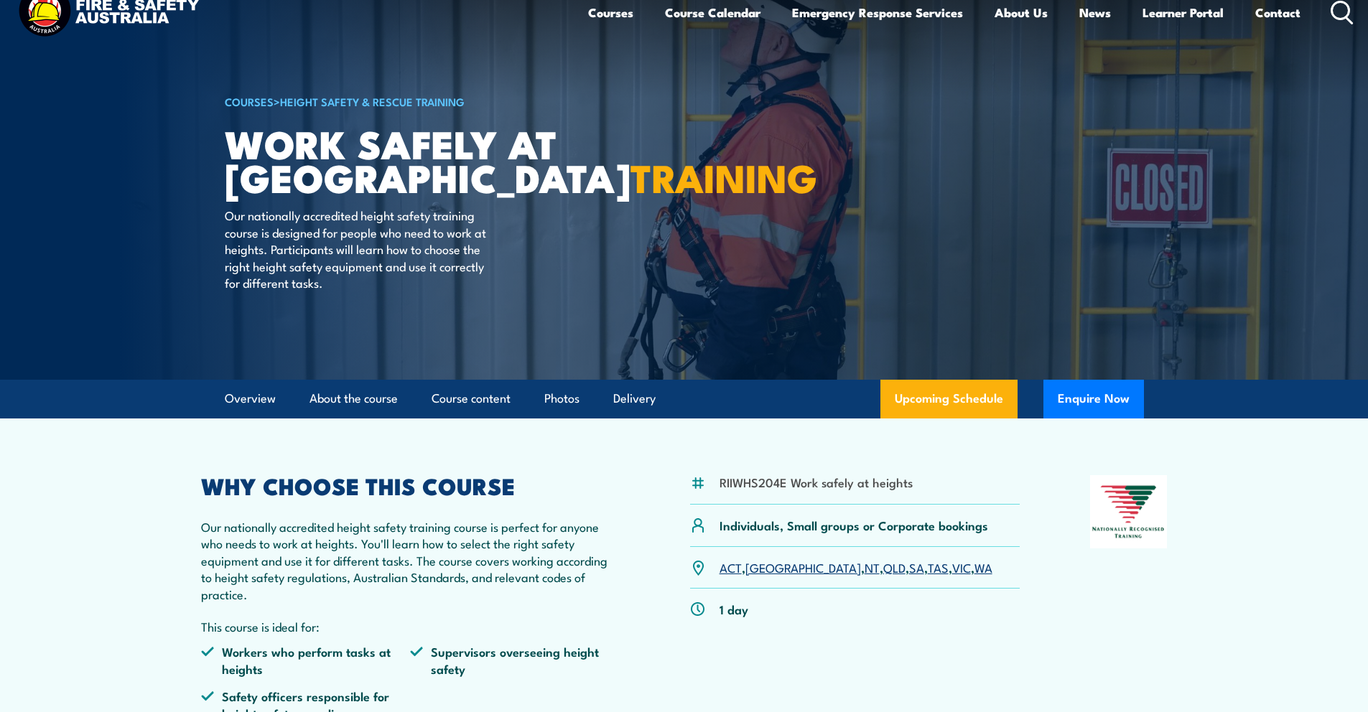
scroll to position [0, 0]
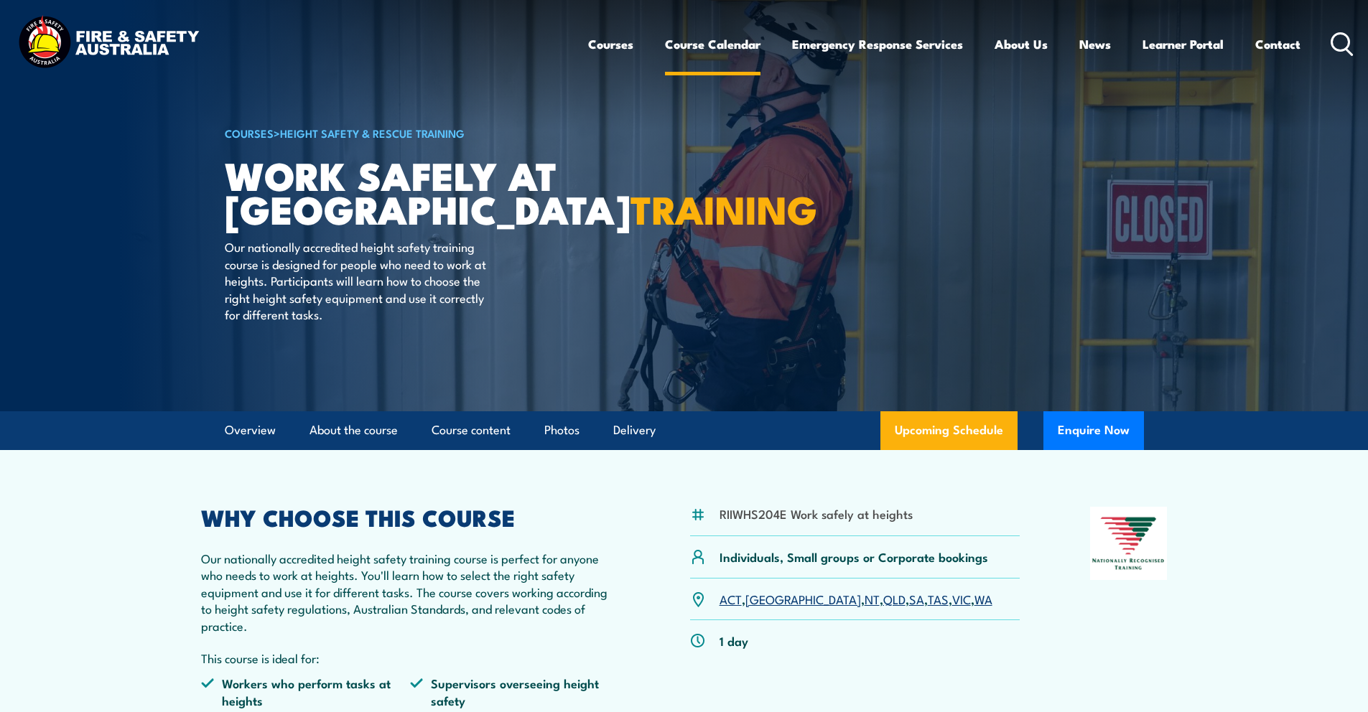
click at [721, 45] on link "Course Calendar" at bounding box center [713, 44] width 96 height 38
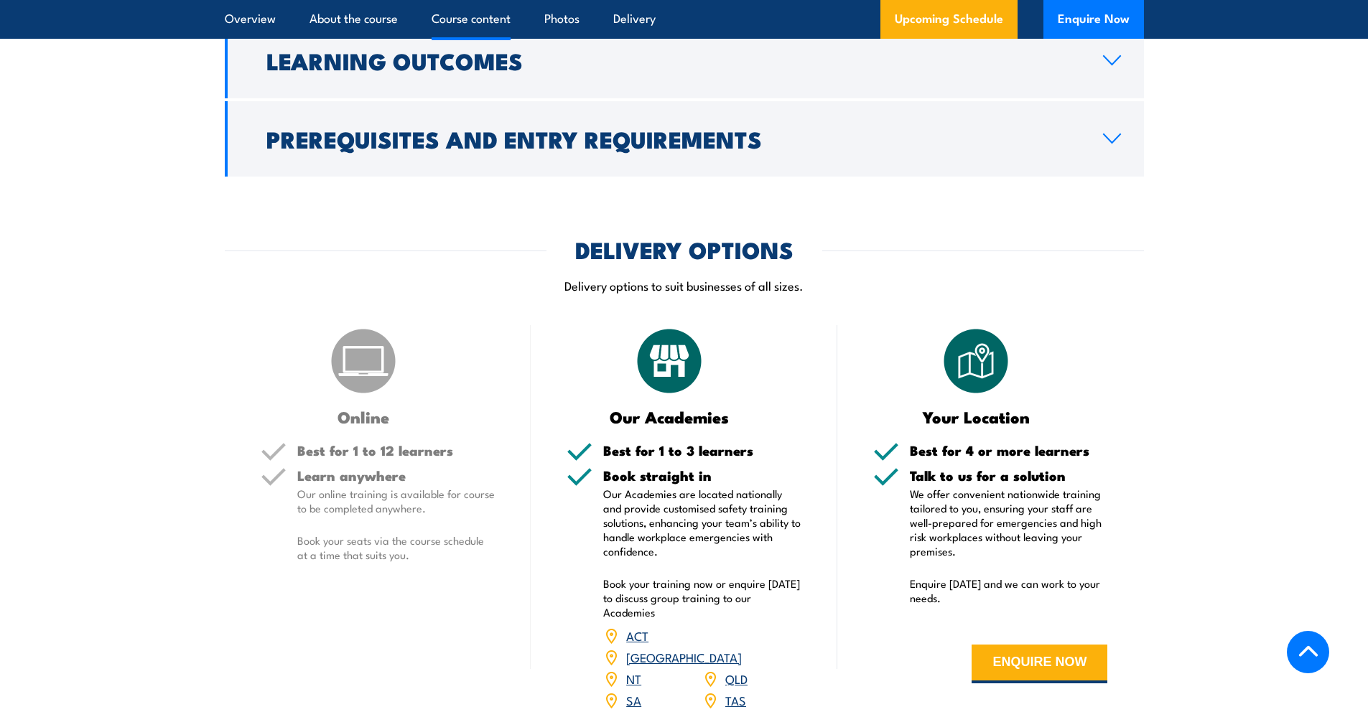
scroll to position [1512, 0]
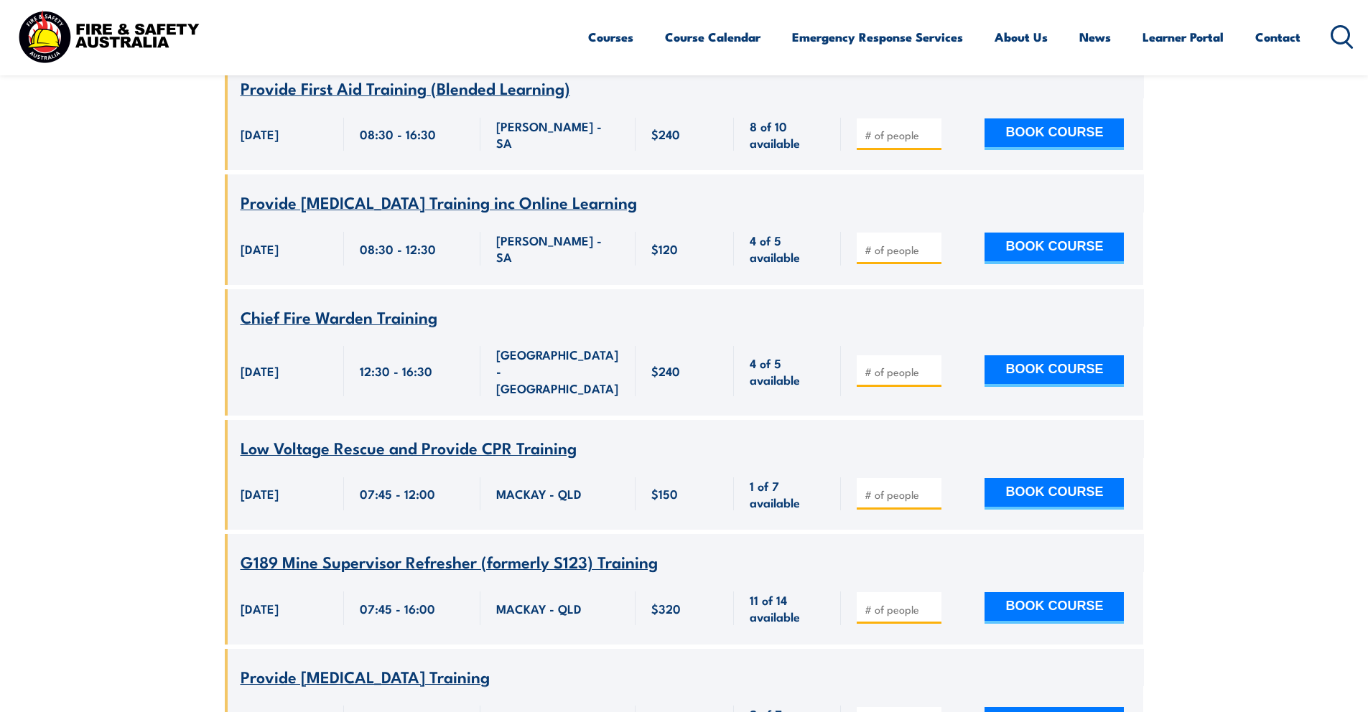
scroll to position [1762, 0]
